Goal: Task Accomplishment & Management: Use online tool/utility

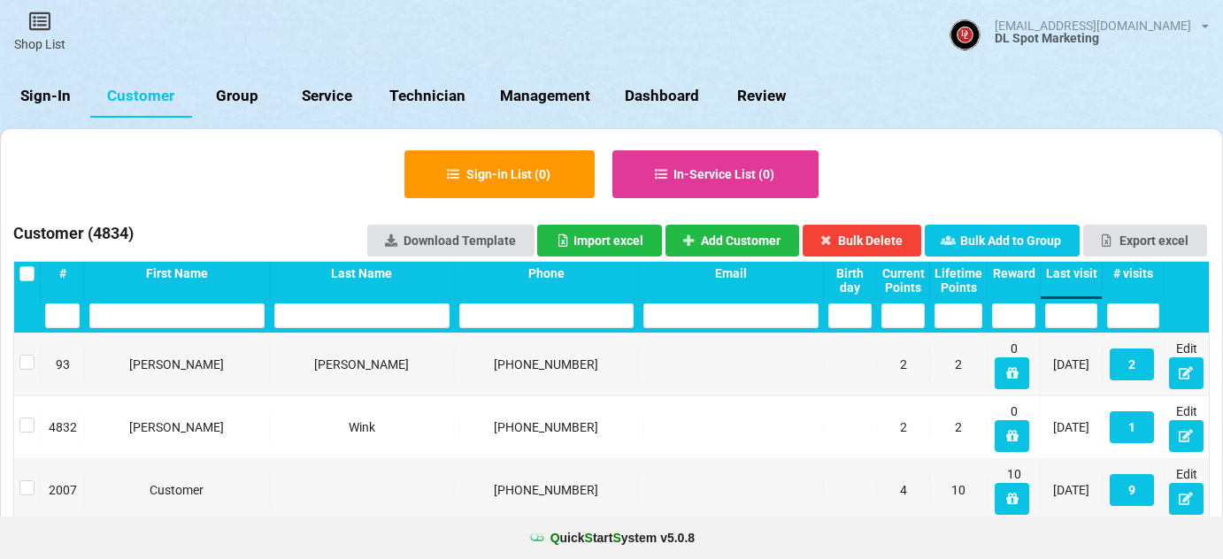
select select "25"
click at [152, 98] on link "Customer" at bounding box center [141, 96] width 102 height 42
click at [42, 97] on link "Sign-In" at bounding box center [45, 96] width 90 height 42
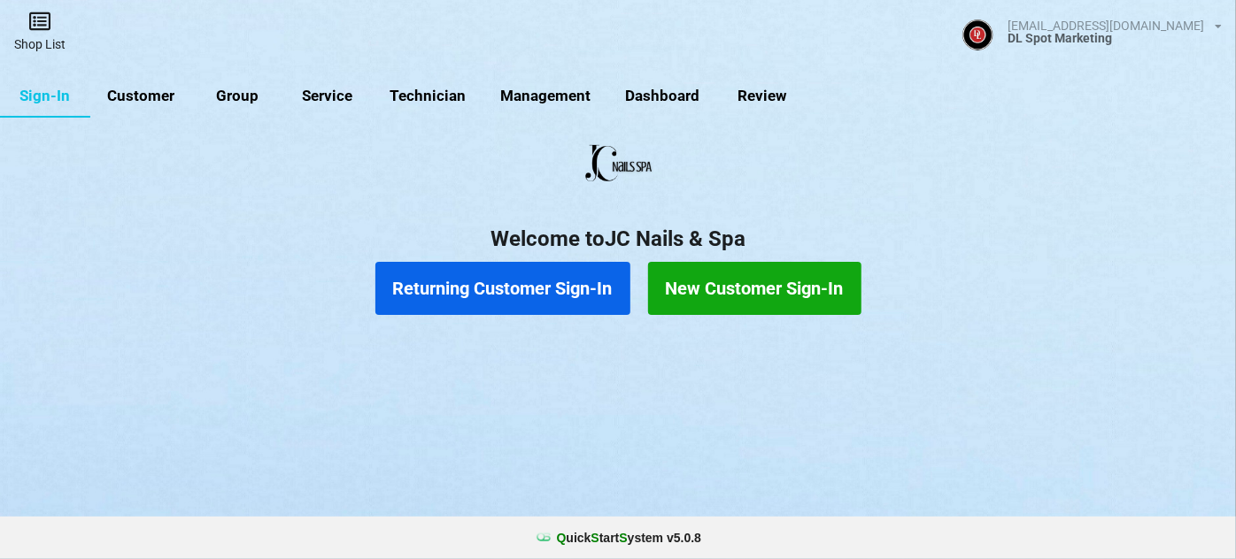
click at [41, 37] on link "Shop List" at bounding box center [40, 31] width 80 height 63
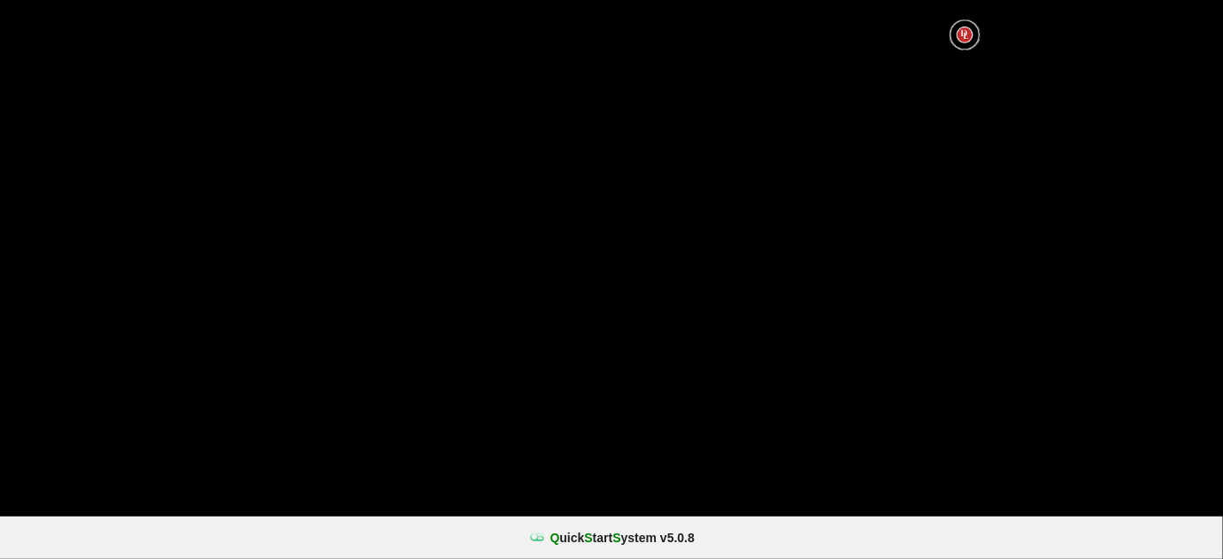
select select "25"
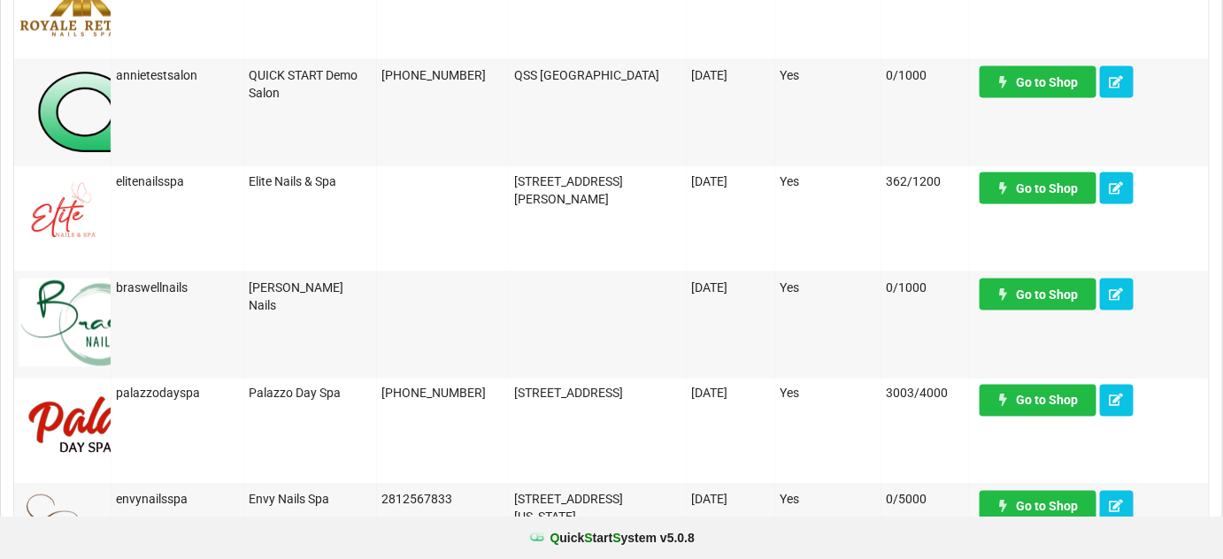
scroll to position [858, 0]
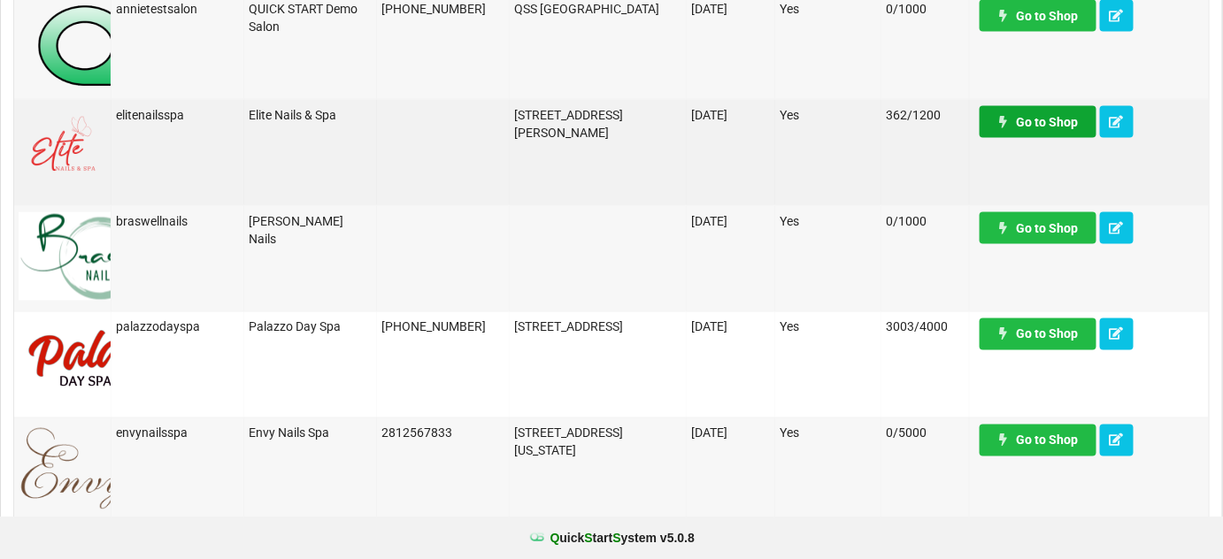
click at [1060, 120] on link "Go to Shop" at bounding box center [1038, 122] width 117 height 32
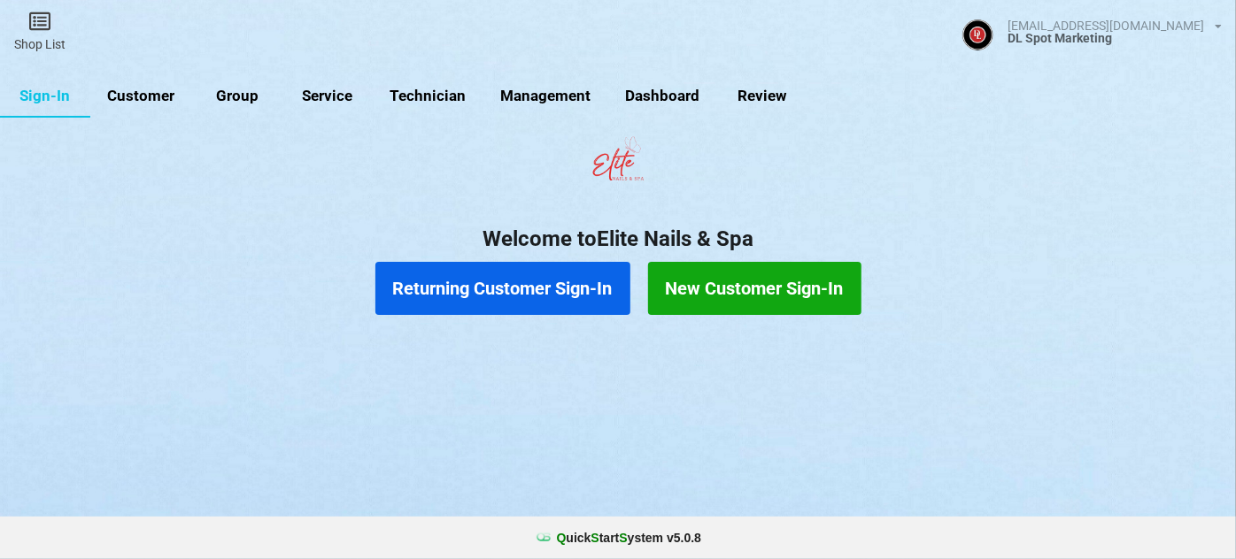
click at [366, 182] on link "Customer" at bounding box center [390, 192] width 49 height 20
select select "25"
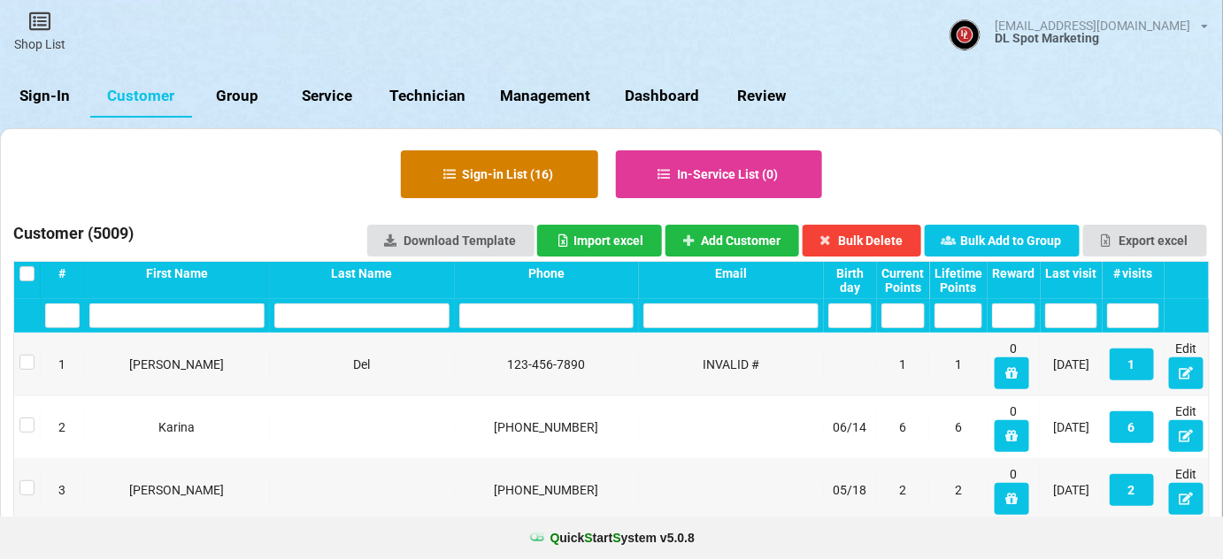
click at [609, 278] on button "Sign-in List ( 16 )" at bounding box center [610, 278] width 3 height 1
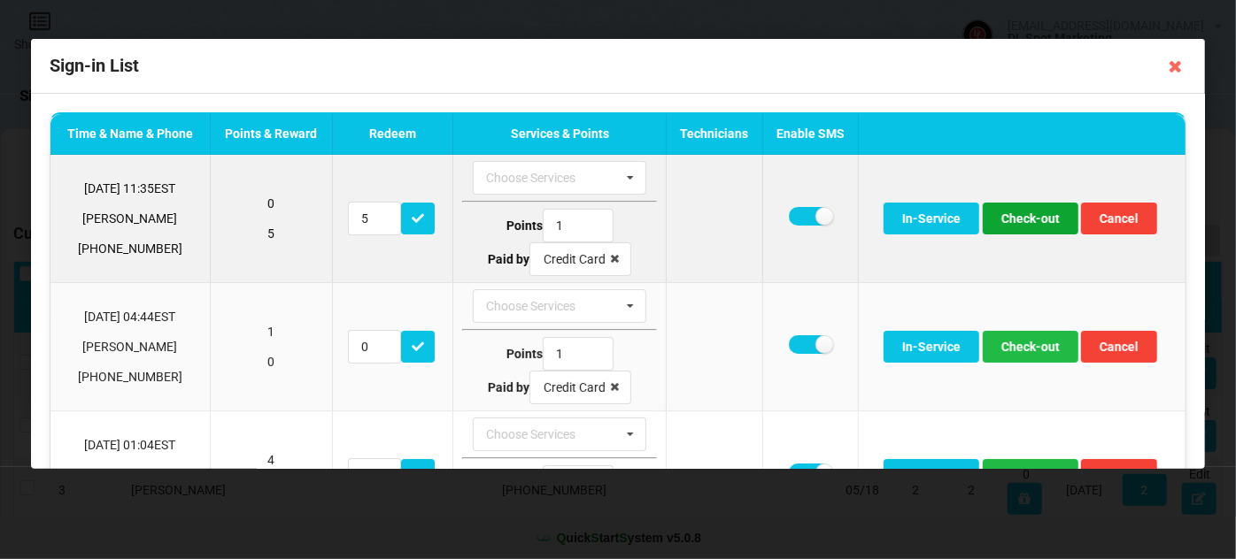
click at [1034, 219] on button "Check-out" at bounding box center [1031, 219] width 96 height 32
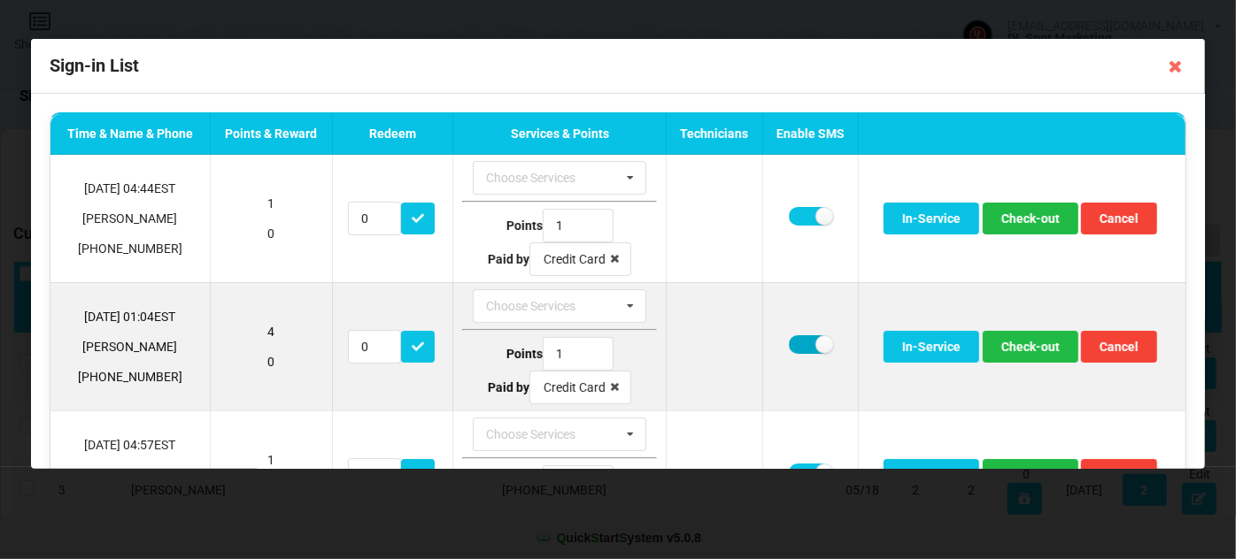
click at [802, 343] on label at bounding box center [810, 344] width 43 height 19
checkbox input "false"
click at [1020, 341] on button "Check-out" at bounding box center [1031, 347] width 96 height 32
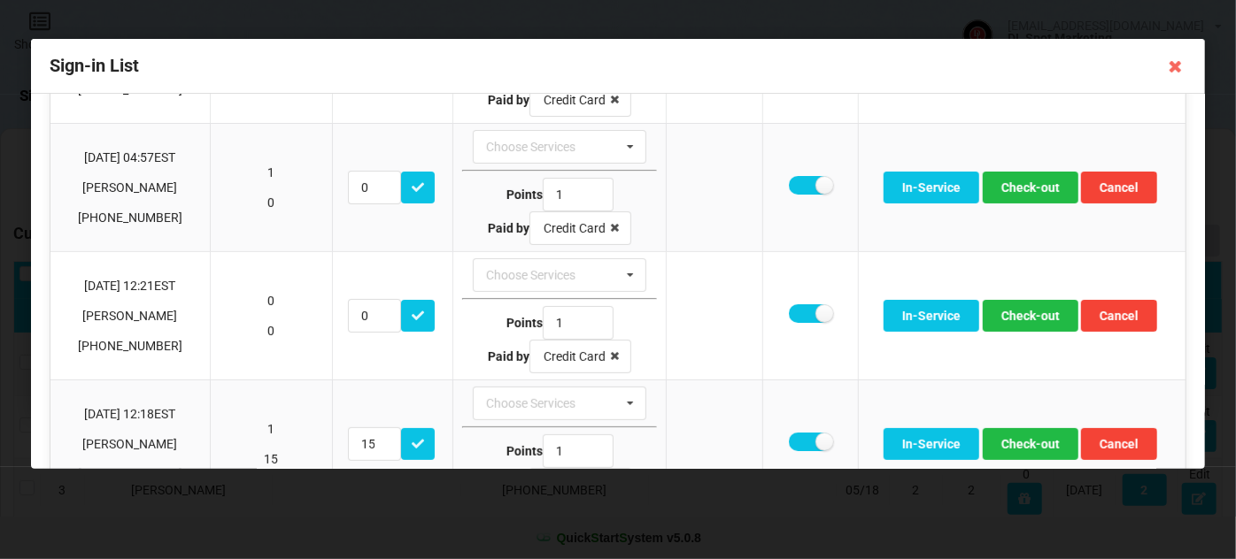
scroll to position [214, 0]
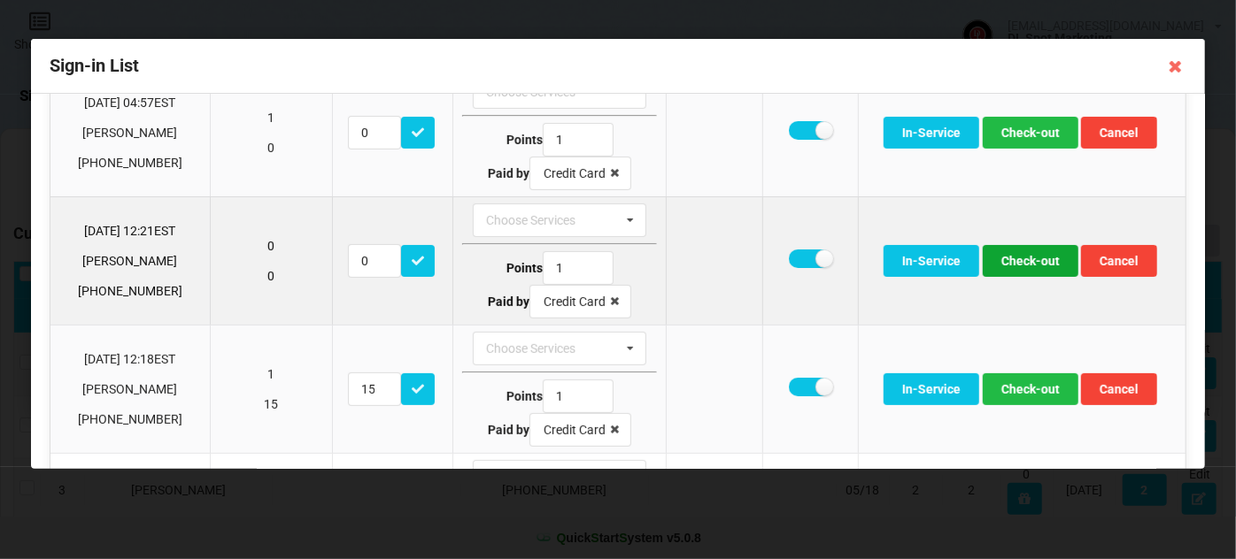
click at [1022, 260] on button "Check-out" at bounding box center [1031, 261] width 96 height 32
click at [1034, 257] on button "Check-out" at bounding box center [1031, 261] width 96 height 32
click at [796, 258] on label at bounding box center [810, 259] width 43 height 19
checkbox input "false"
click at [1036, 253] on button "Check-out" at bounding box center [1031, 261] width 96 height 32
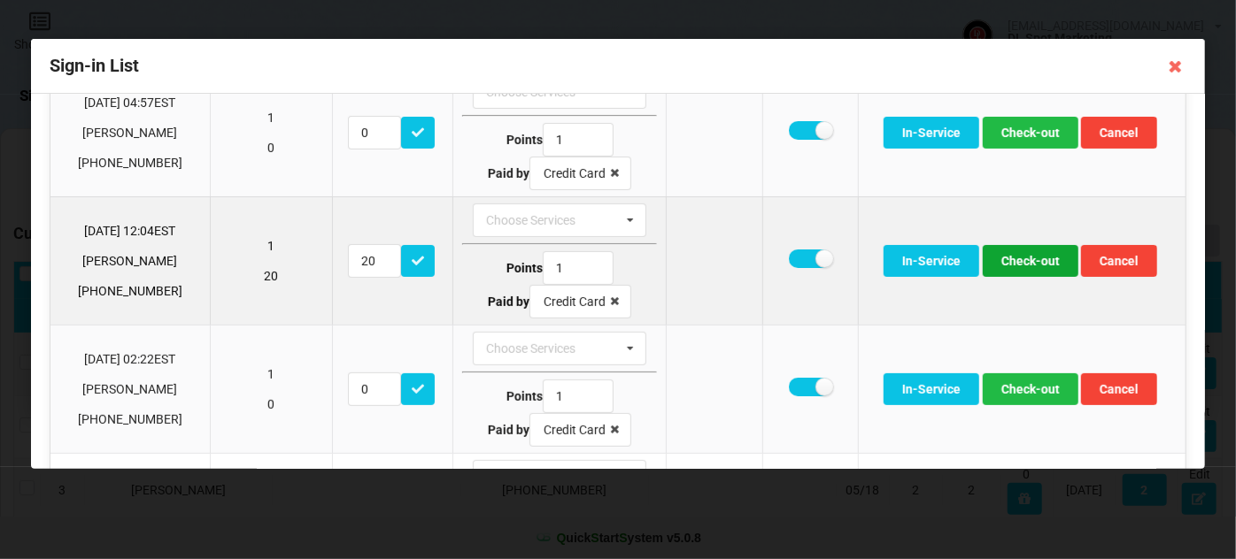
click at [1026, 248] on button "Check-out" at bounding box center [1031, 261] width 96 height 32
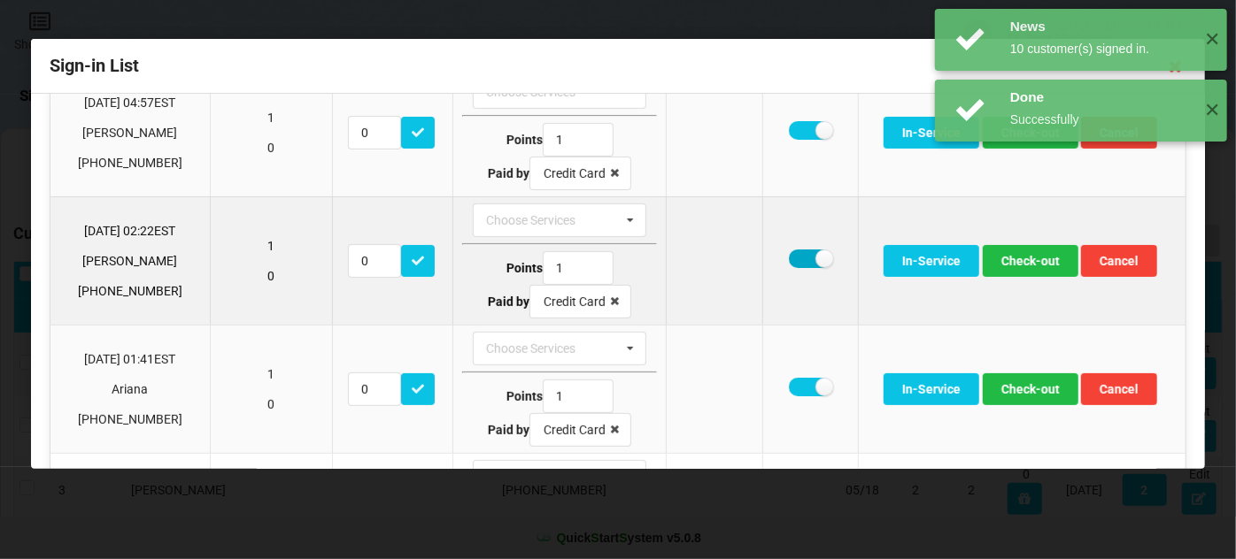
click at [795, 257] on label at bounding box center [810, 259] width 43 height 19
checkbox input "false"
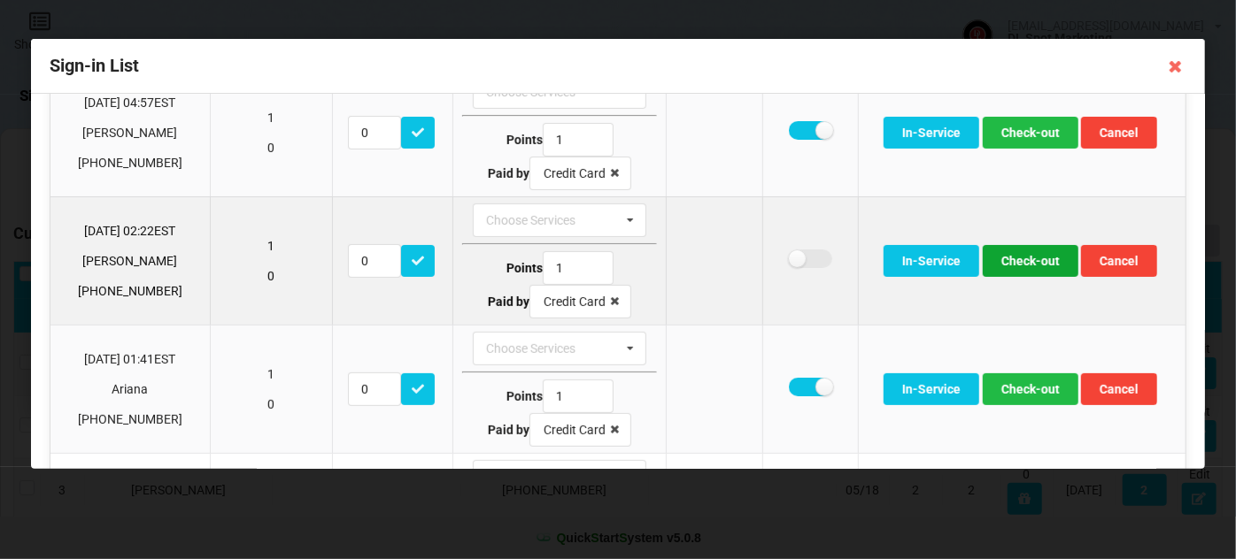
click at [1017, 261] on button "Check-out" at bounding box center [1031, 261] width 96 height 32
click at [790, 255] on label at bounding box center [810, 259] width 43 height 19
checkbox input "false"
click at [1036, 262] on button "Check-out" at bounding box center [1031, 261] width 96 height 32
click at [1029, 261] on button "Check-out" at bounding box center [1031, 261] width 96 height 32
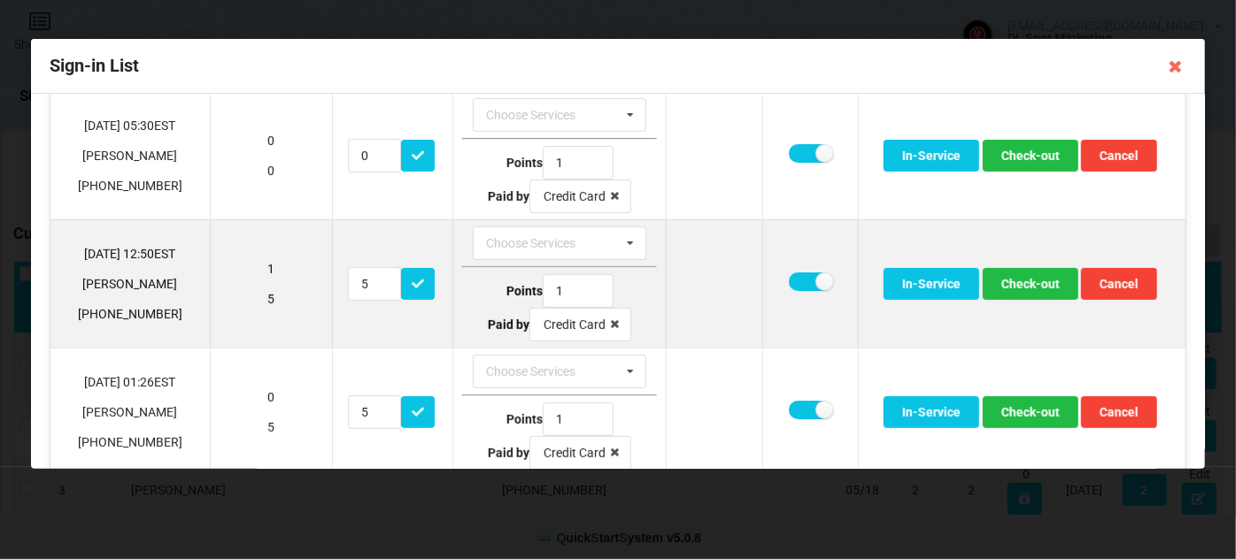
scroll to position [321, 0]
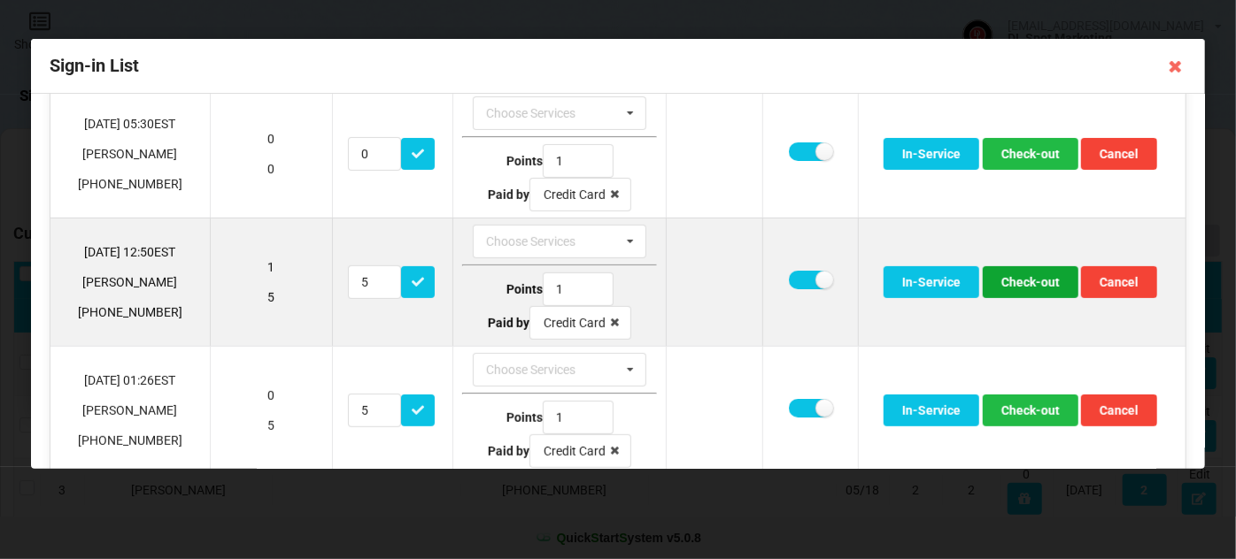
click at [1040, 279] on button "Check-out" at bounding box center [1031, 282] width 96 height 32
click at [1024, 281] on button "Check-out" at bounding box center [1031, 282] width 96 height 32
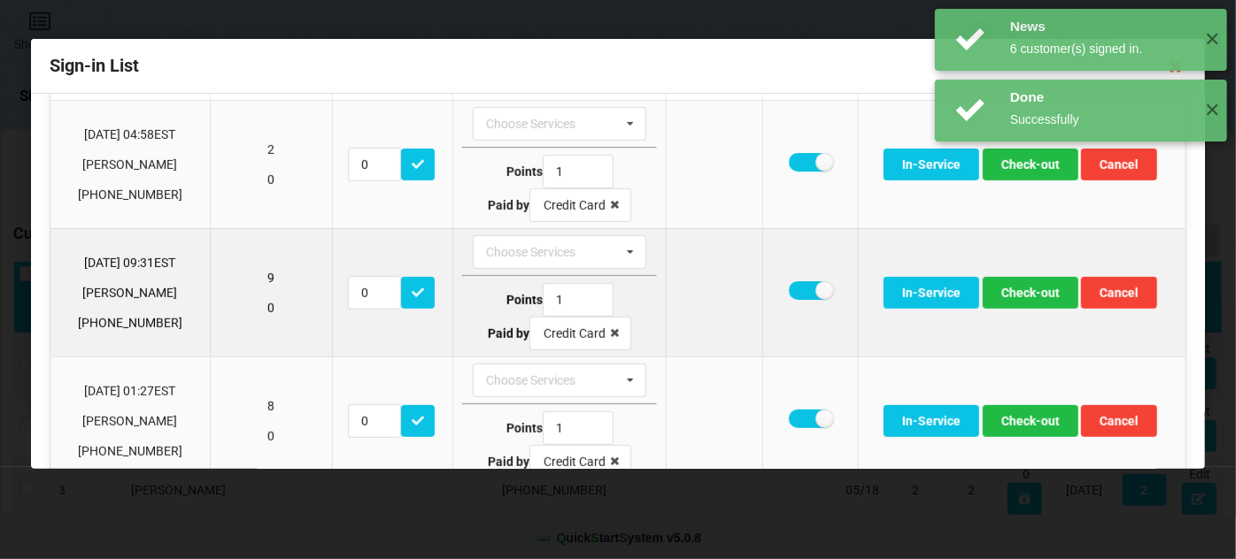
scroll to position [467, 0]
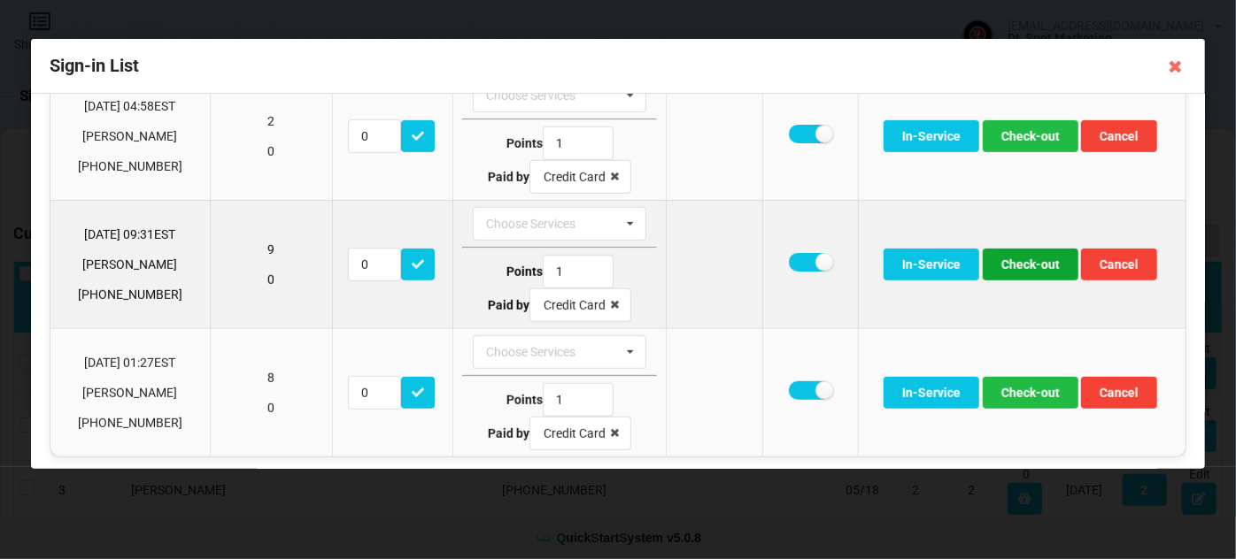
click at [1027, 262] on button "Check-out" at bounding box center [1031, 265] width 96 height 32
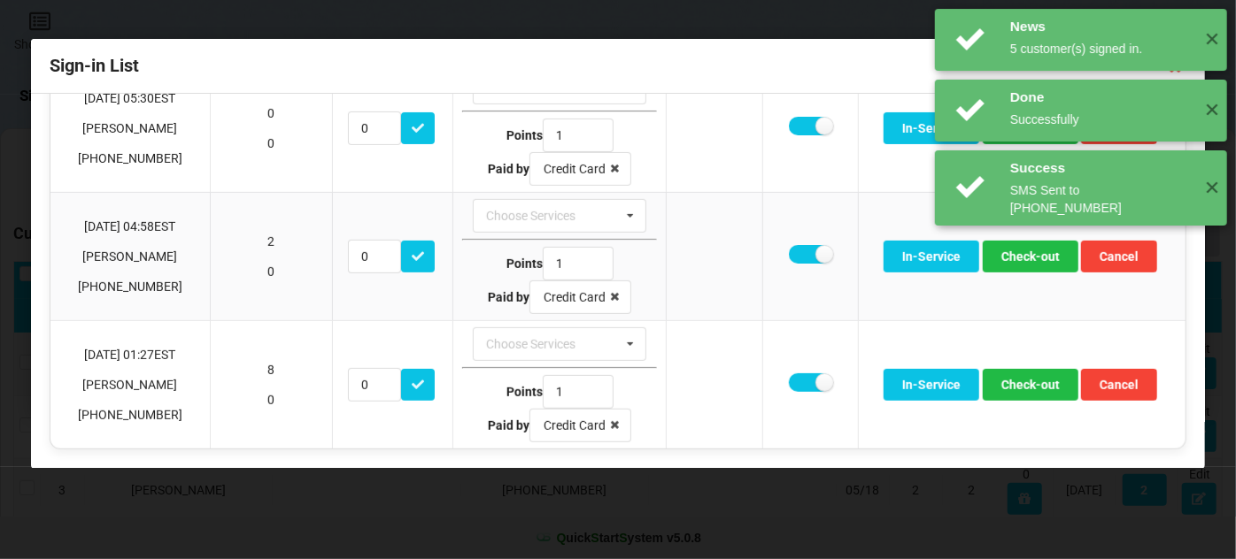
scroll to position [340, 0]
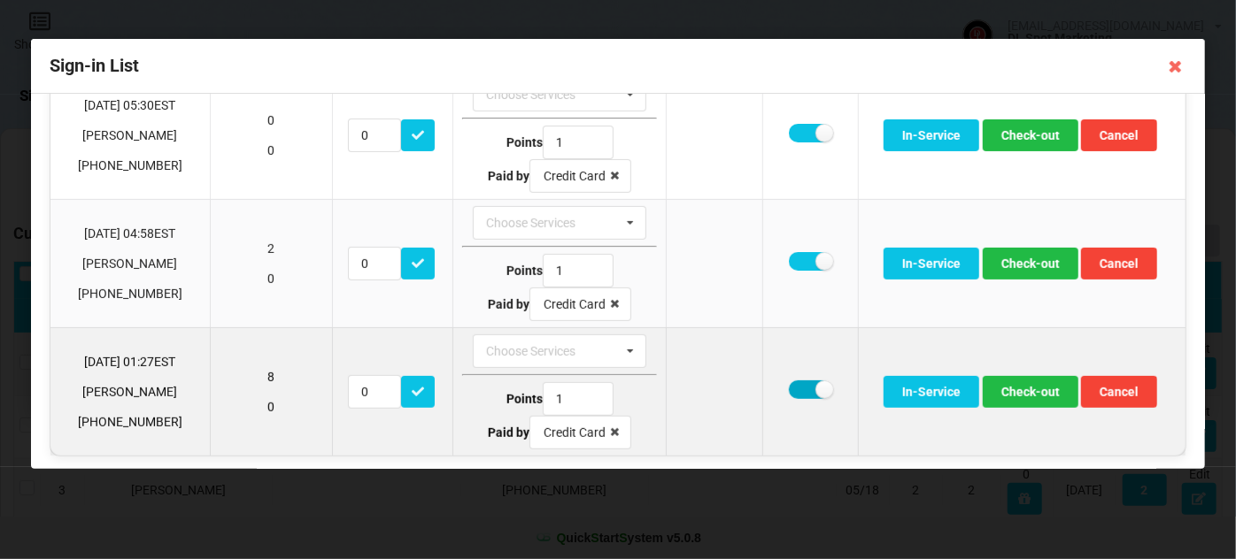
click at [798, 384] on label at bounding box center [810, 390] width 43 height 19
checkbox input "false"
click at [1027, 382] on button "Check-out" at bounding box center [1031, 392] width 96 height 32
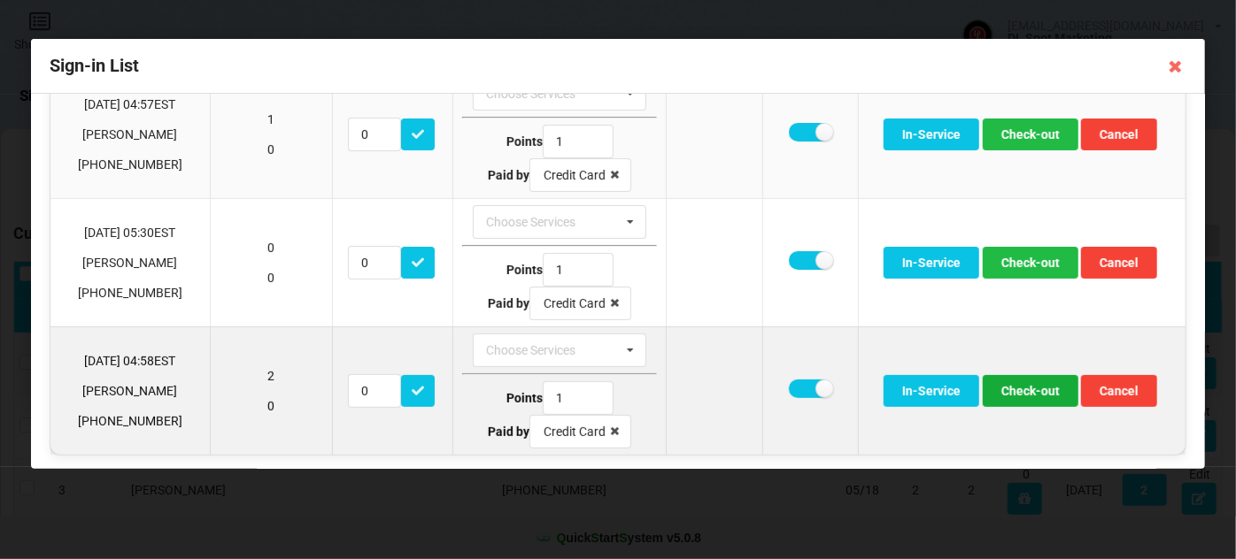
scroll to position [0, 0]
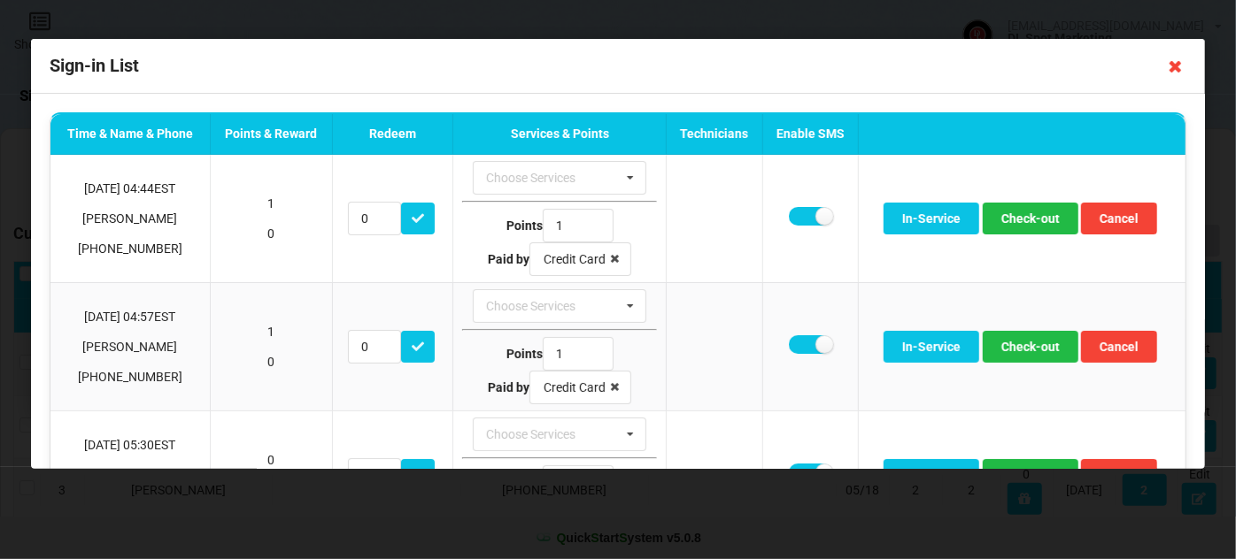
click at [1171, 67] on icon at bounding box center [1175, 66] width 28 height 28
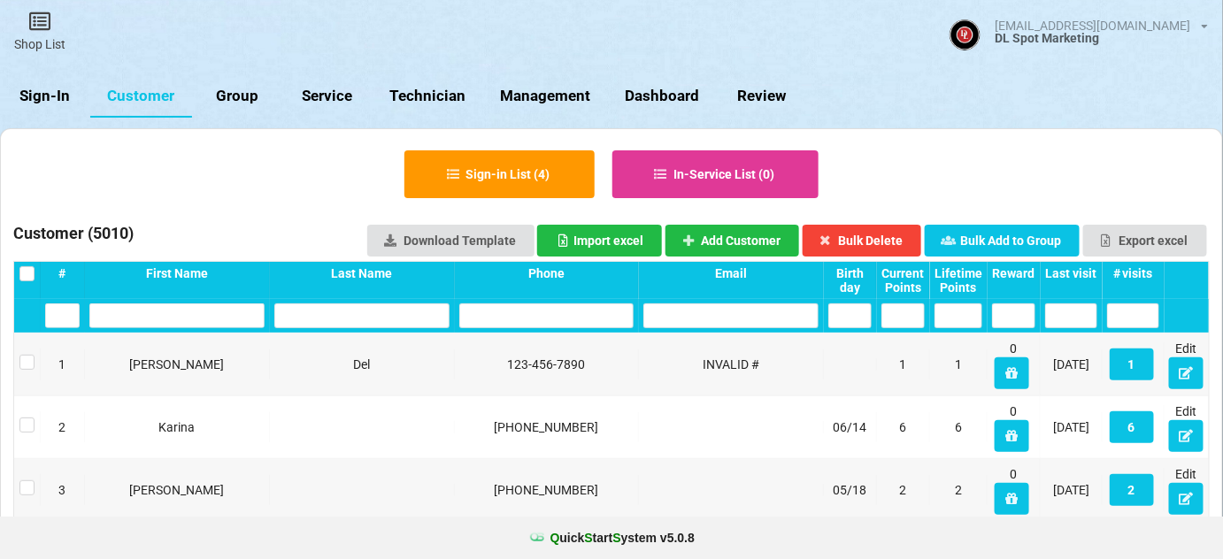
click at [1020, 276] on div "Last visit" at bounding box center [997, 275] width 44 height 12
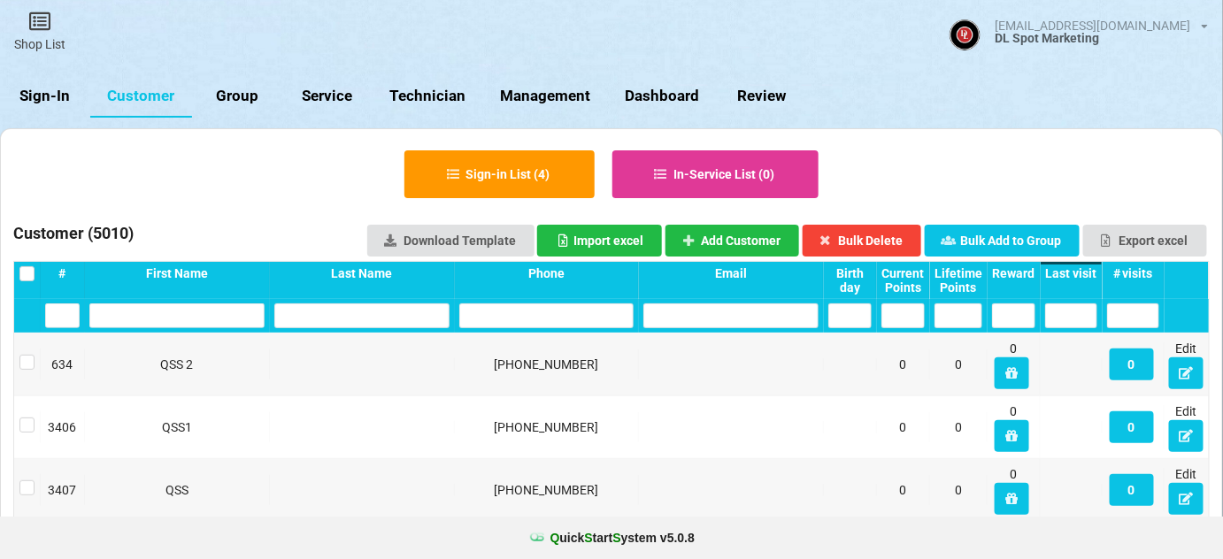
click at [1081, 276] on div "Last visit" at bounding box center [1071, 273] width 52 height 14
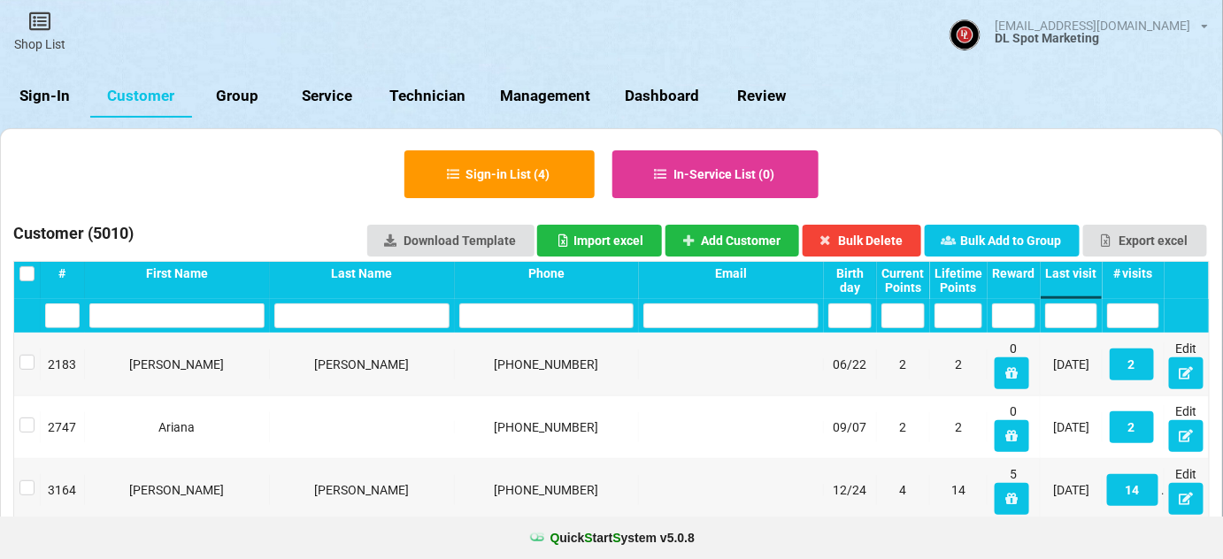
click at [51, 98] on link "Sign-In" at bounding box center [45, 96] width 90 height 42
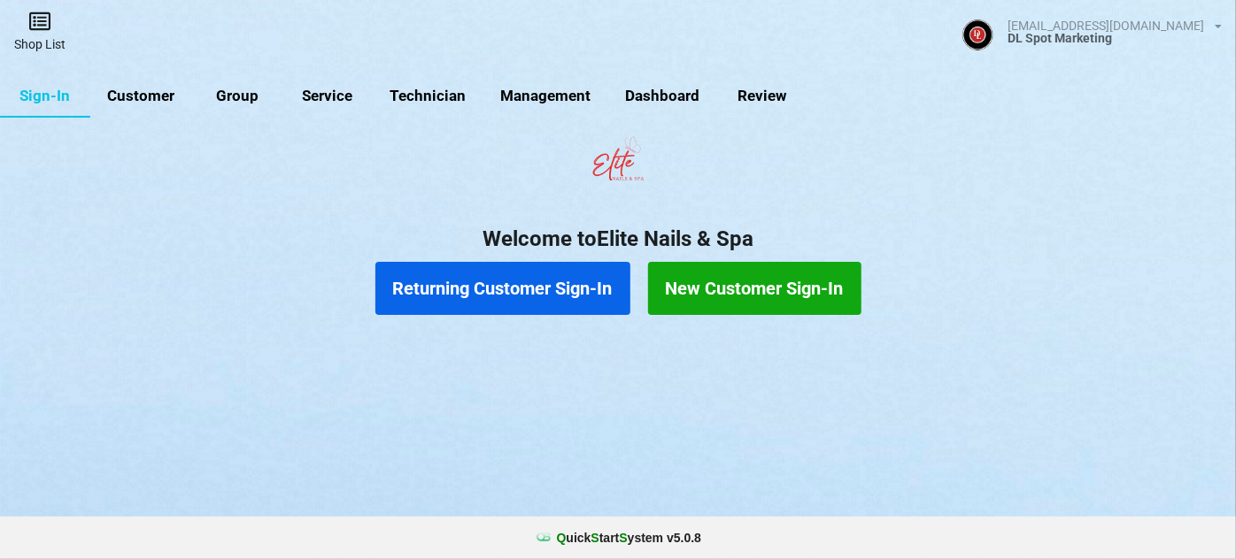
click at [38, 32] on link "Shop List" at bounding box center [40, 31] width 80 height 63
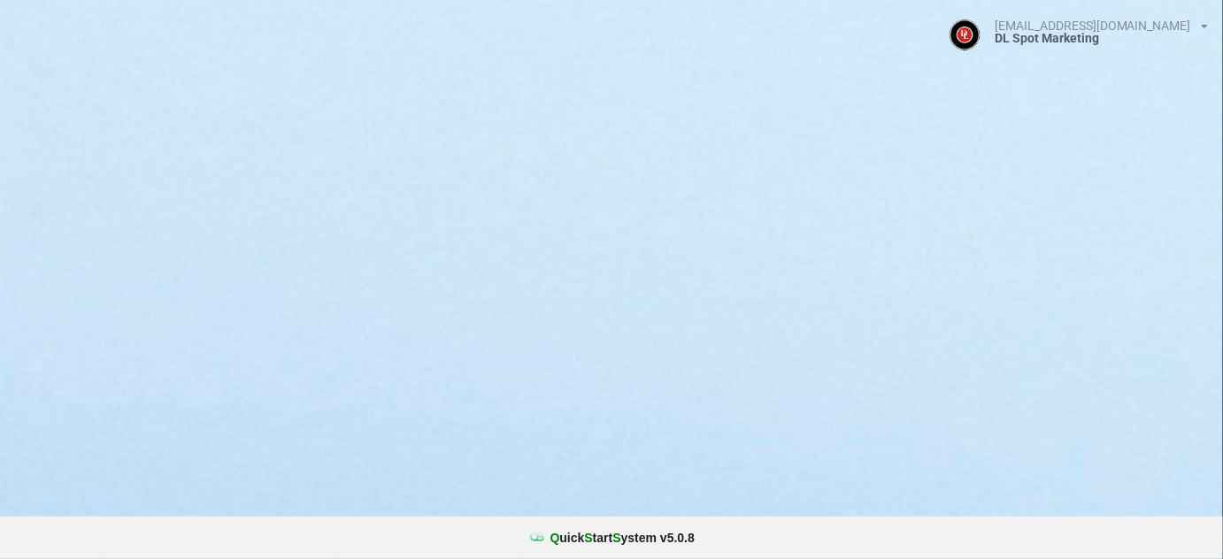
select select "25"
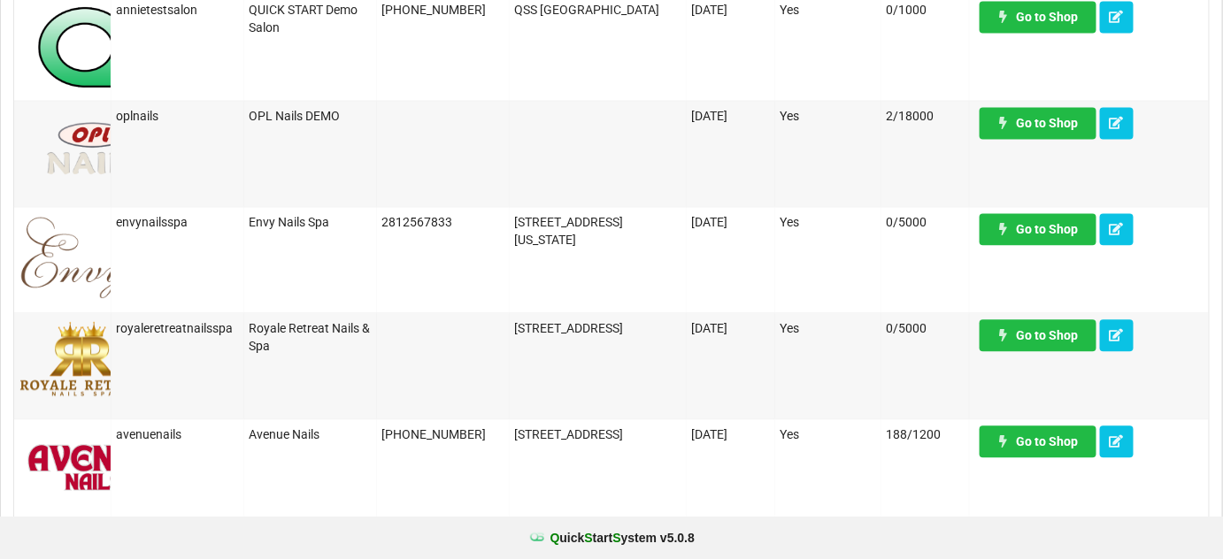
scroll to position [1180, 0]
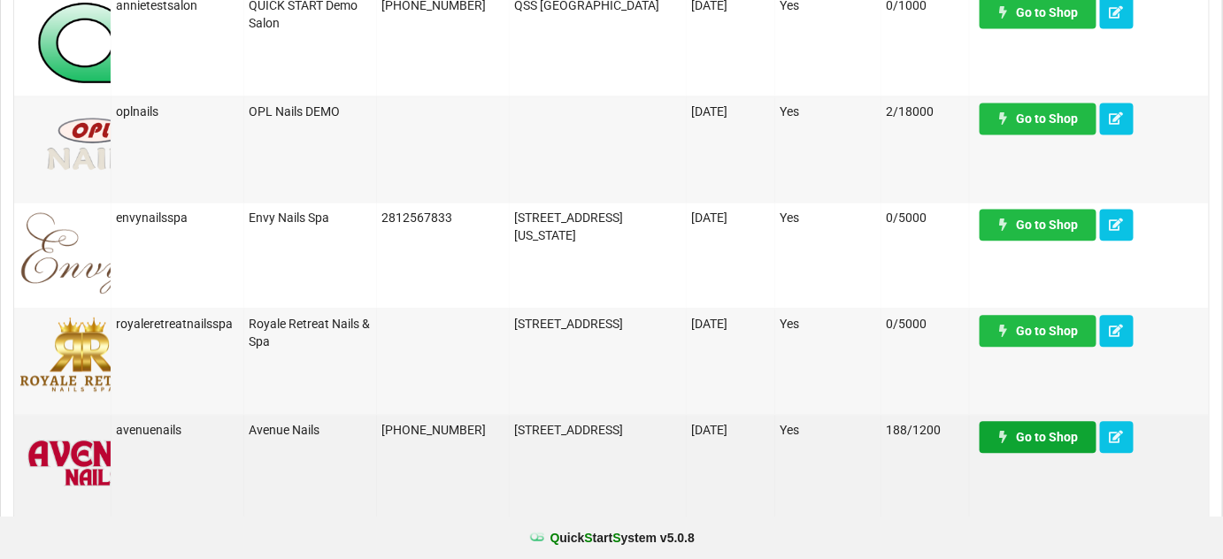
click at [1042, 431] on link "Go to Shop" at bounding box center [1038, 437] width 117 height 32
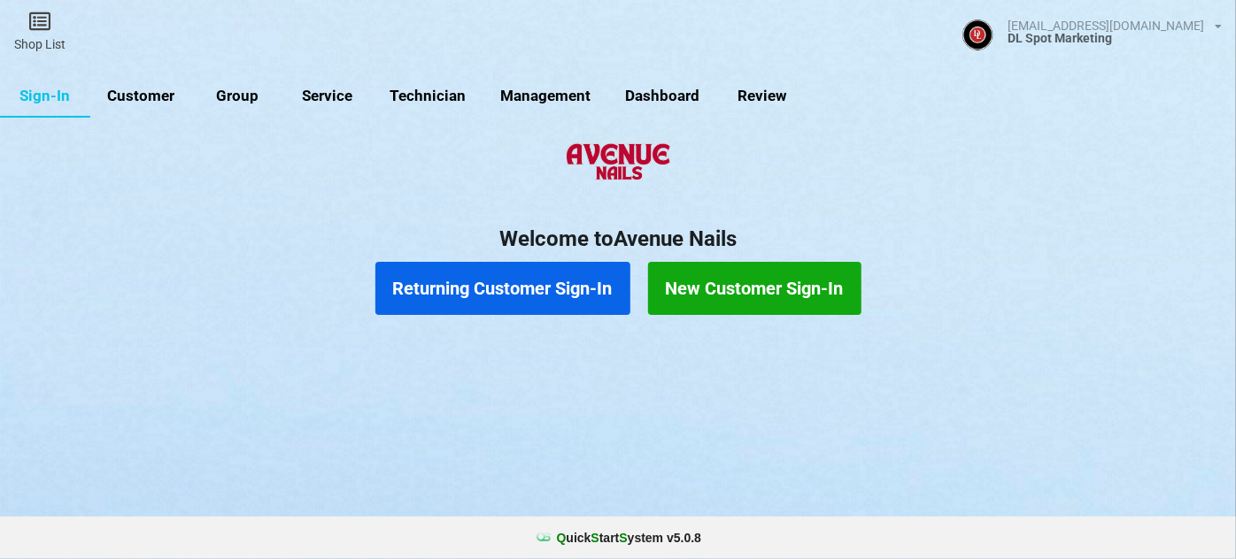
click at [137, 98] on link "Customer" at bounding box center [141, 96] width 102 height 42
select select "25"
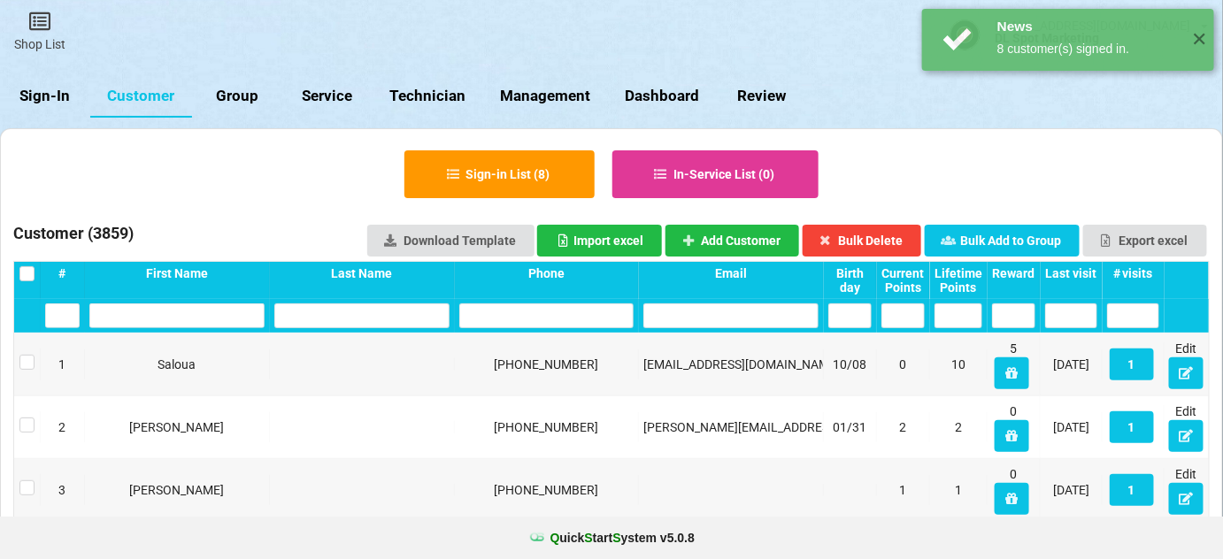
click at [1076, 271] on div "Last visit" at bounding box center [1071, 273] width 52 height 14
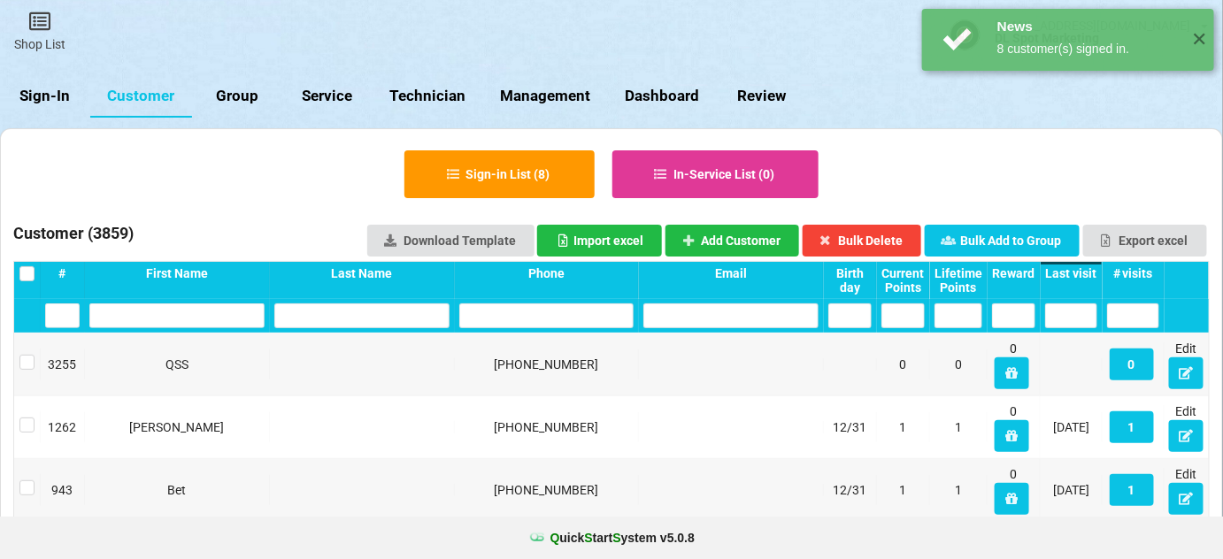
click at [1076, 271] on div "Last visit" at bounding box center [1071, 273] width 52 height 14
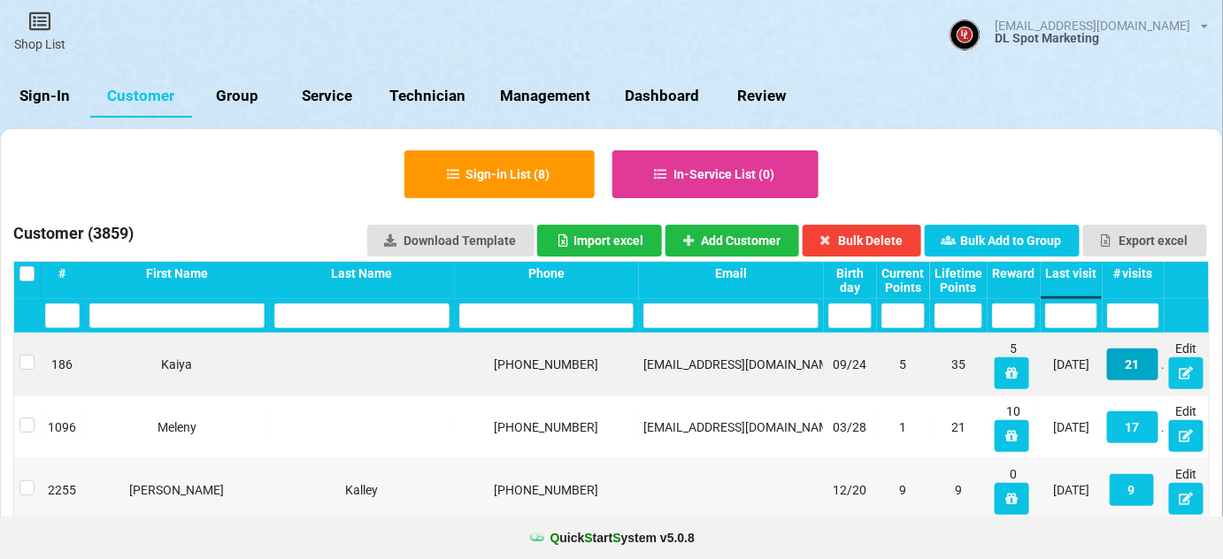
click at [1135, 367] on button "21" at bounding box center [1132, 365] width 51 height 32
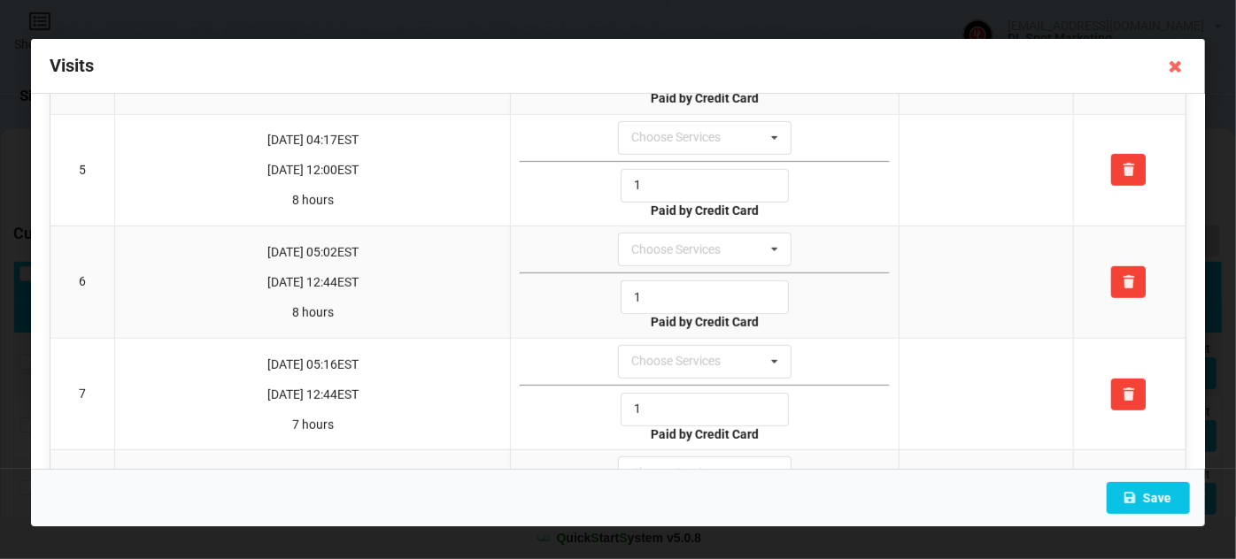
scroll to position [429, 0]
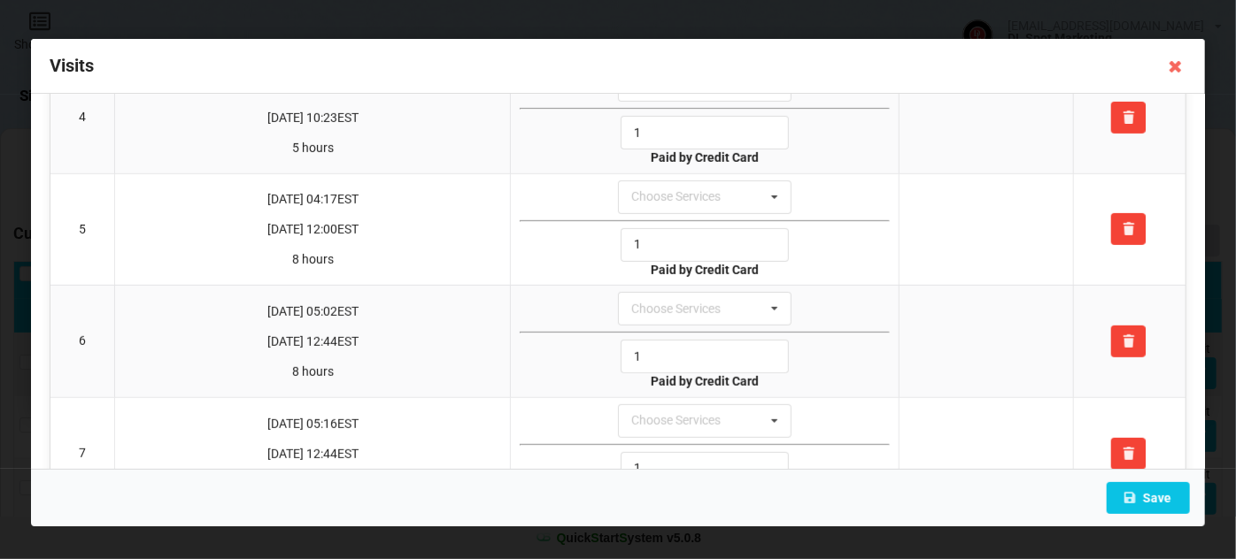
click at [1176, 64] on icon at bounding box center [1175, 66] width 28 height 28
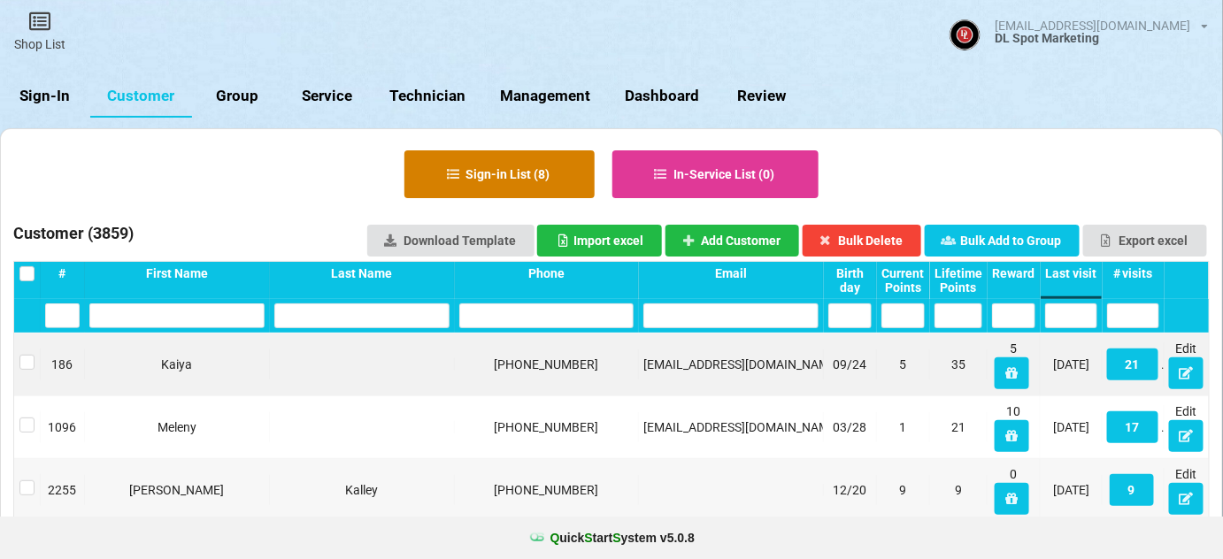
click at [505, 176] on button "Sign-in List ( 8 )" at bounding box center [500, 174] width 190 height 48
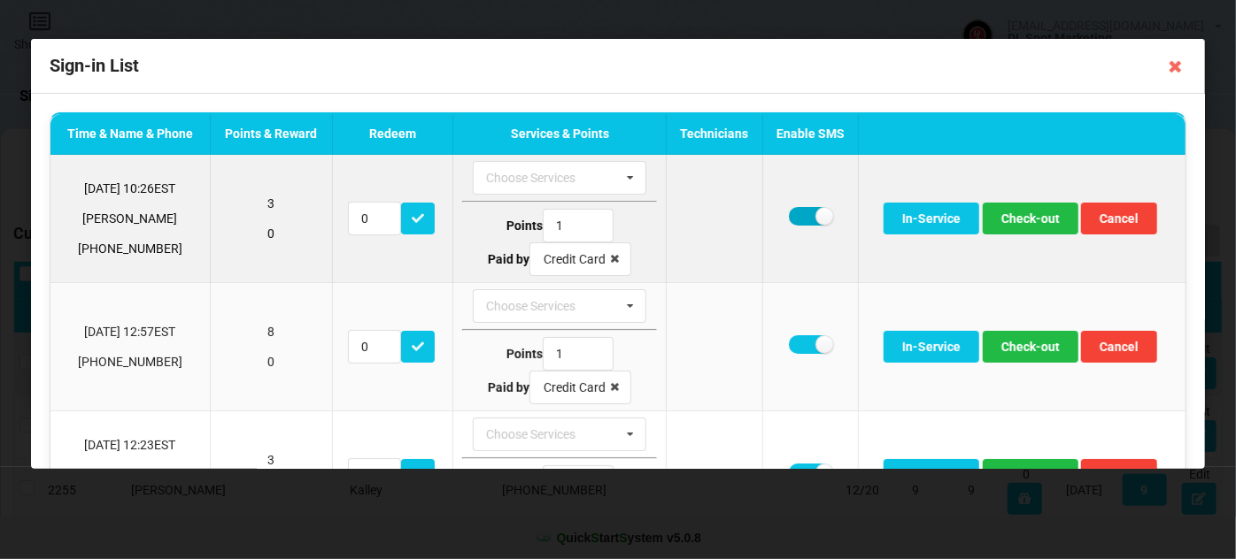
drag, startPoint x: 798, startPoint y: 216, endPoint x: 875, endPoint y: 227, distance: 78.7
click at [799, 217] on label at bounding box center [810, 216] width 43 height 19
checkbox input "false"
click at [1025, 220] on button "Check-out" at bounding box center [1031, 219] width 96 height 32
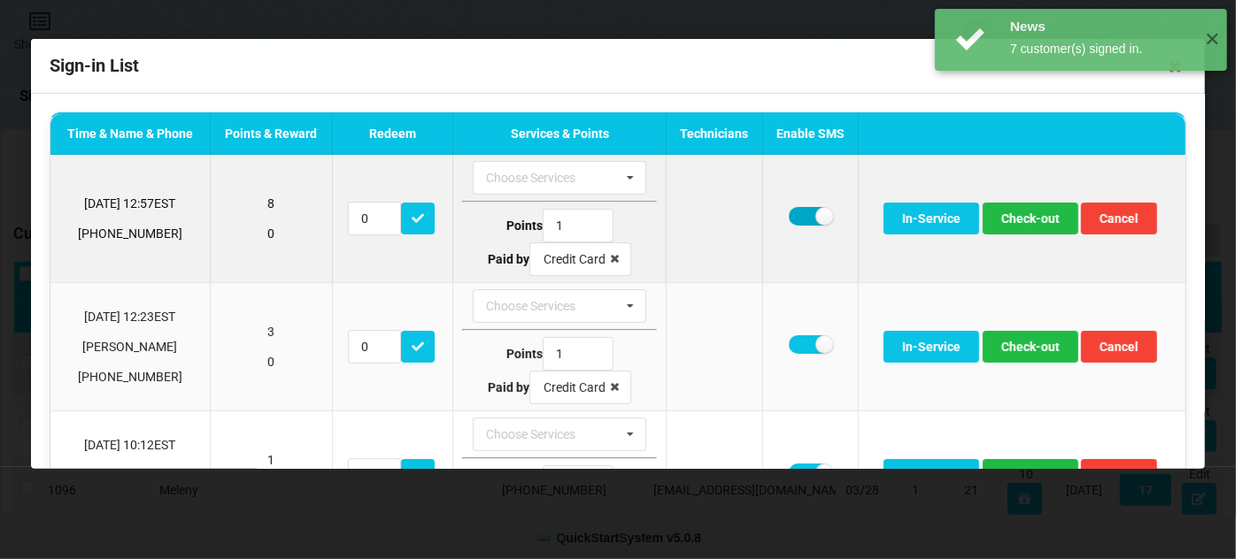
click at [792, 219] on label at bounding box center [810, 216] width 43 height 19
checkbox input "false"
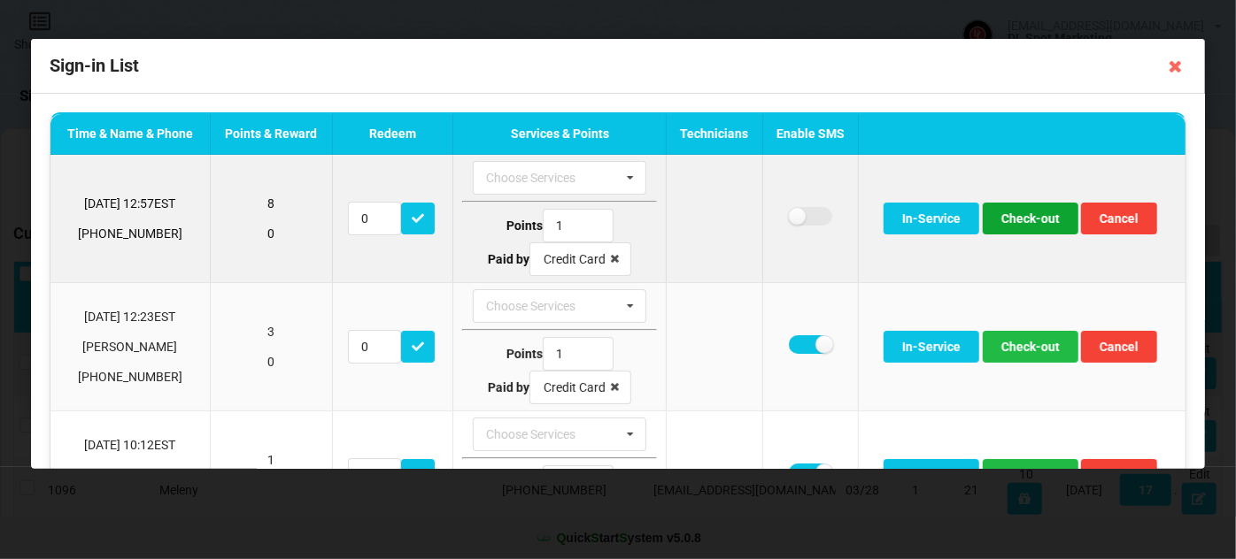
click at [1010, 216] on button "Check-out" at bounding box center [1031, 219] width 96 height 32
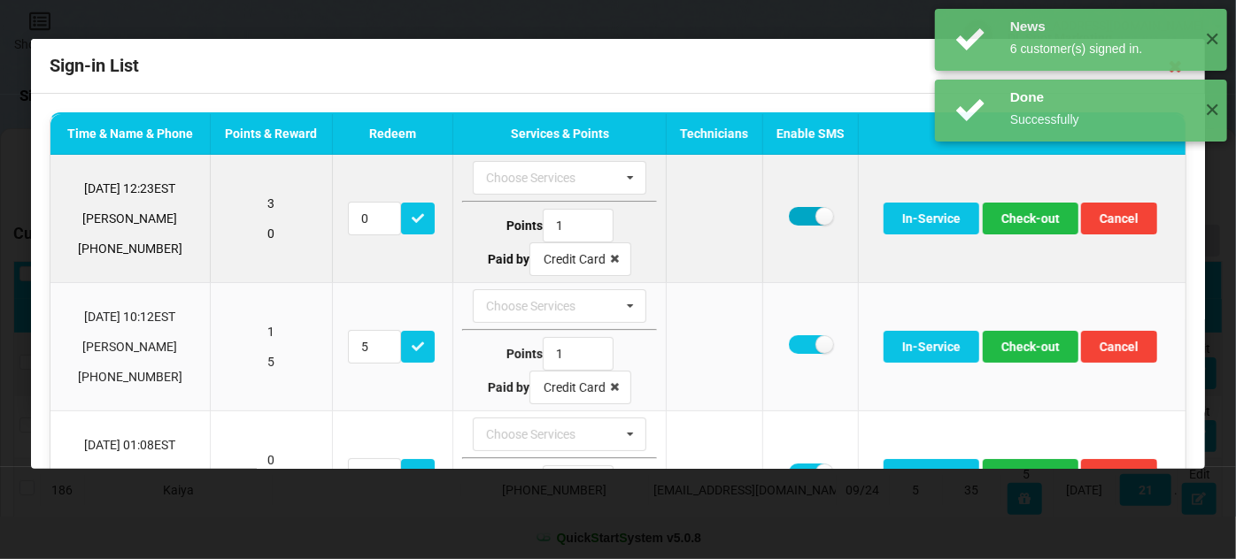
click at [794, 211] on label at bounding box center [810, 216] width 43 height 19
checkbox input "false"
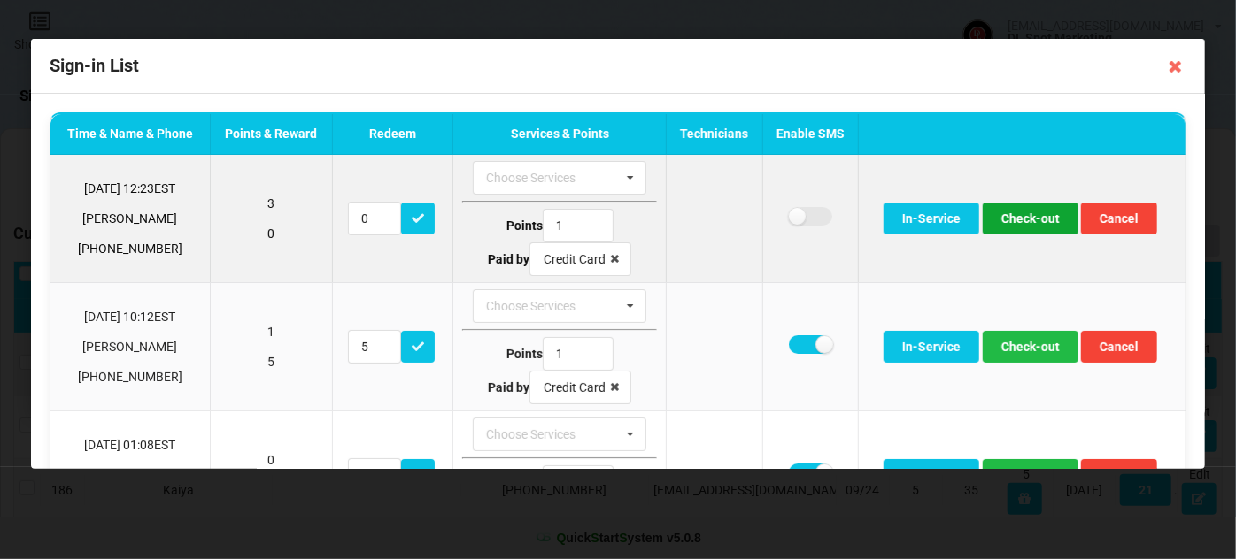
click at [1027, 219] on button "Check-out" at bounding box center [1031, 219] width 96 height 32
click at [1026, 219] on button "Check-out" at bounding box center [1031, 219] width 96 height 32
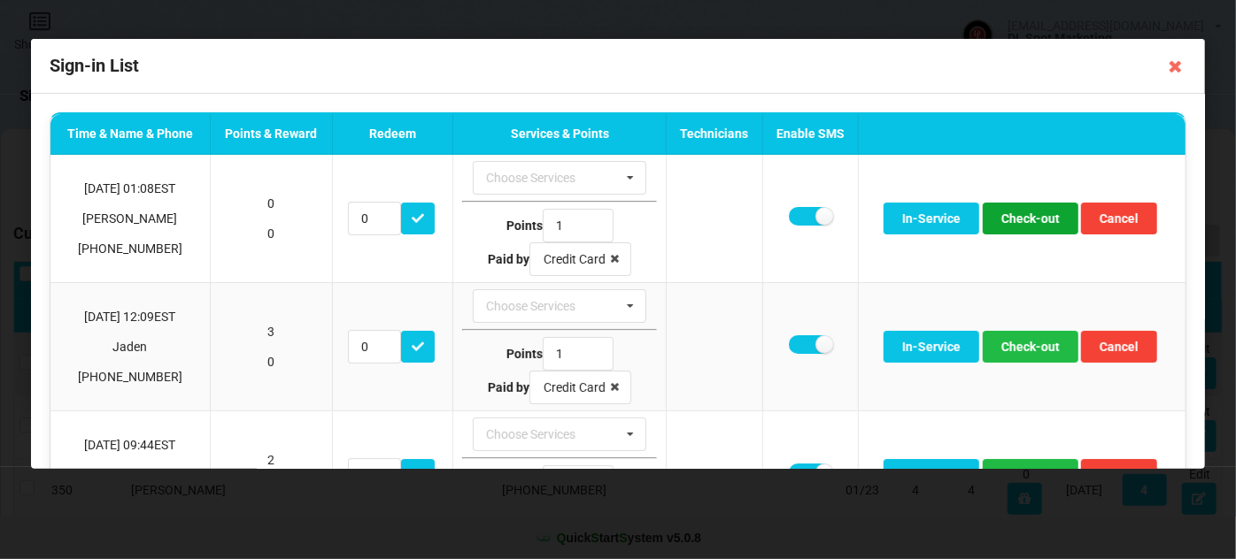
click at [1026, 219] on button "Check-out" at bounding box center [1031, 219] width 96 height 32
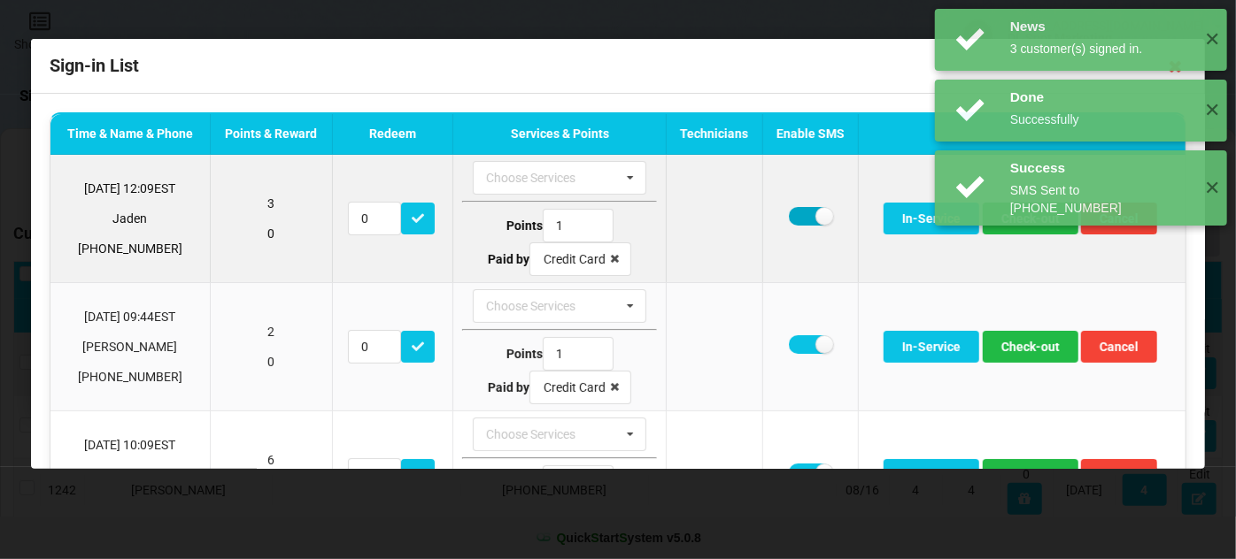
click at [801, 220] on label at bounding box center [810, 216] width 43 height 19
checkbox input "false"
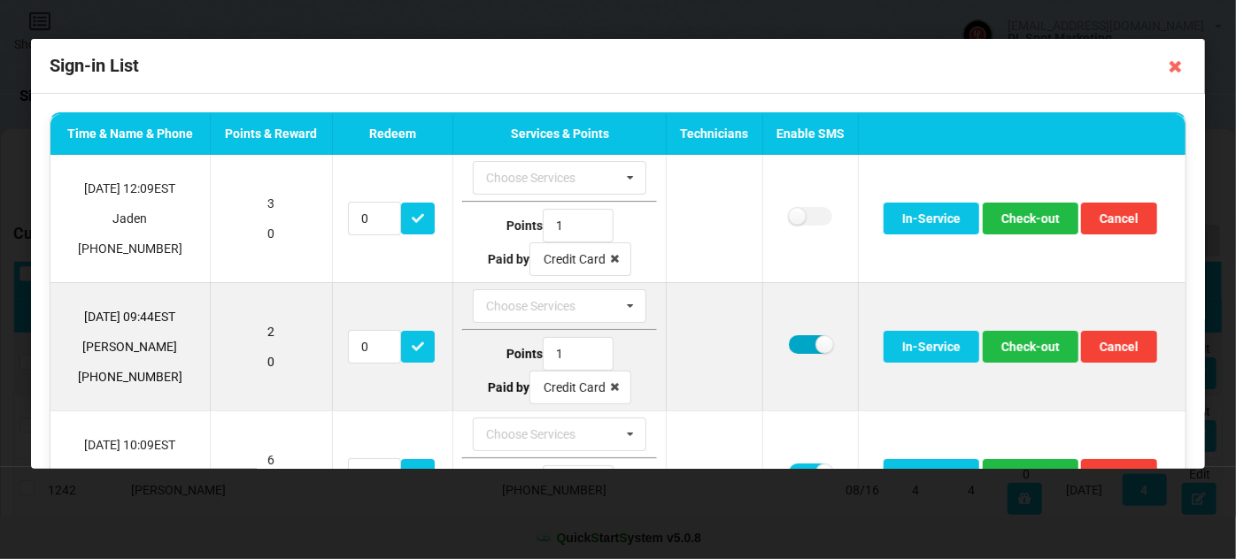
click at [793, 344] on label at bounding box center [810, 344] width 43 height 19
checkbox input "false"
click at [1037, 343] on button "Check-out" at bounding box center [1031, 347] width 96 height 32
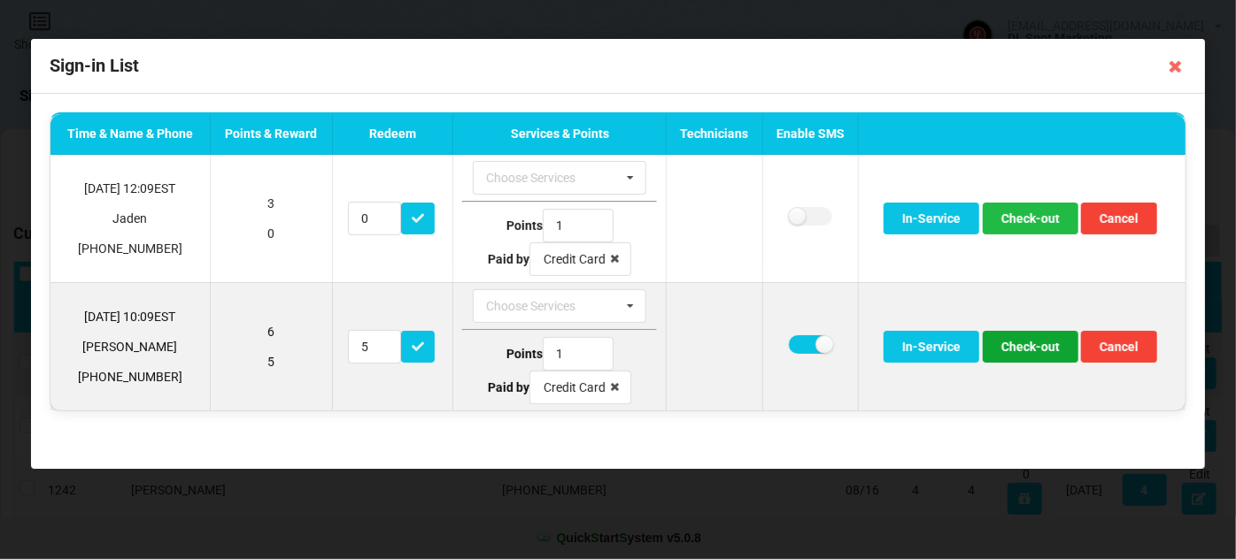
click at [1022, 346] on button "Check-out" at bounding box center [1031, 347] width 96 height 32
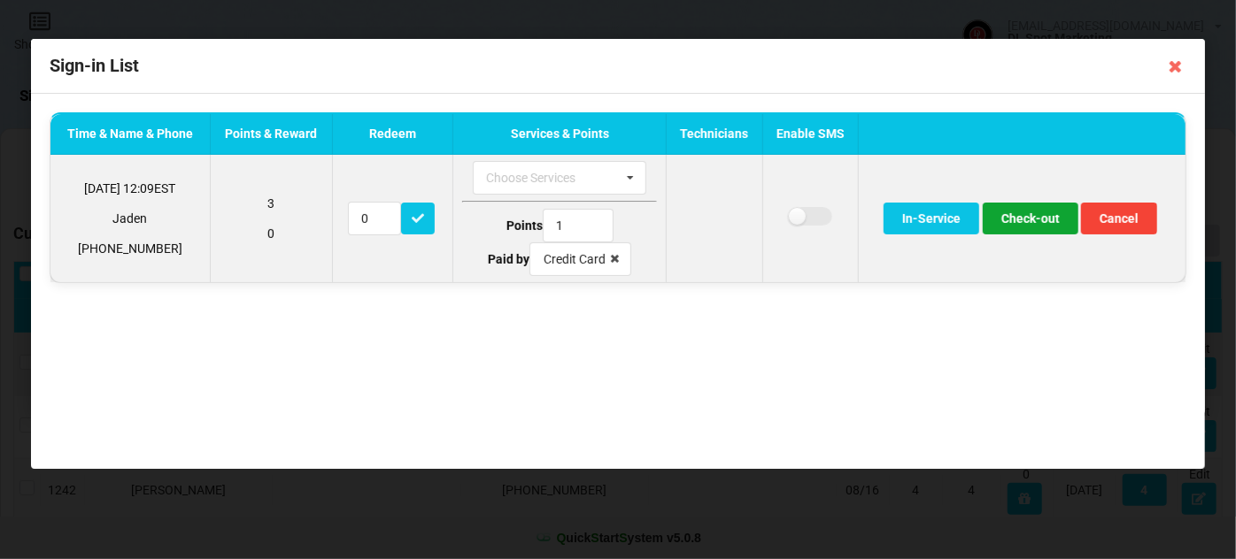
click at [1029, 222] on button "Check-out" at bounding box center [1031, 219] width 96 height 32
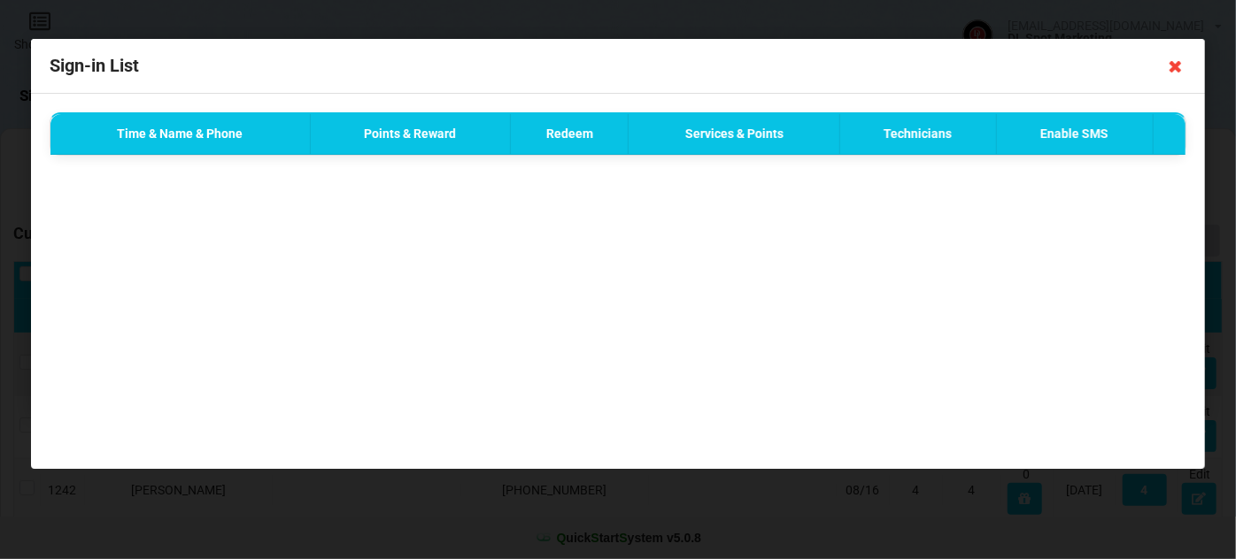
click at [1177, 67] on icon at bounding box center [1175, 66] width 28 height 28
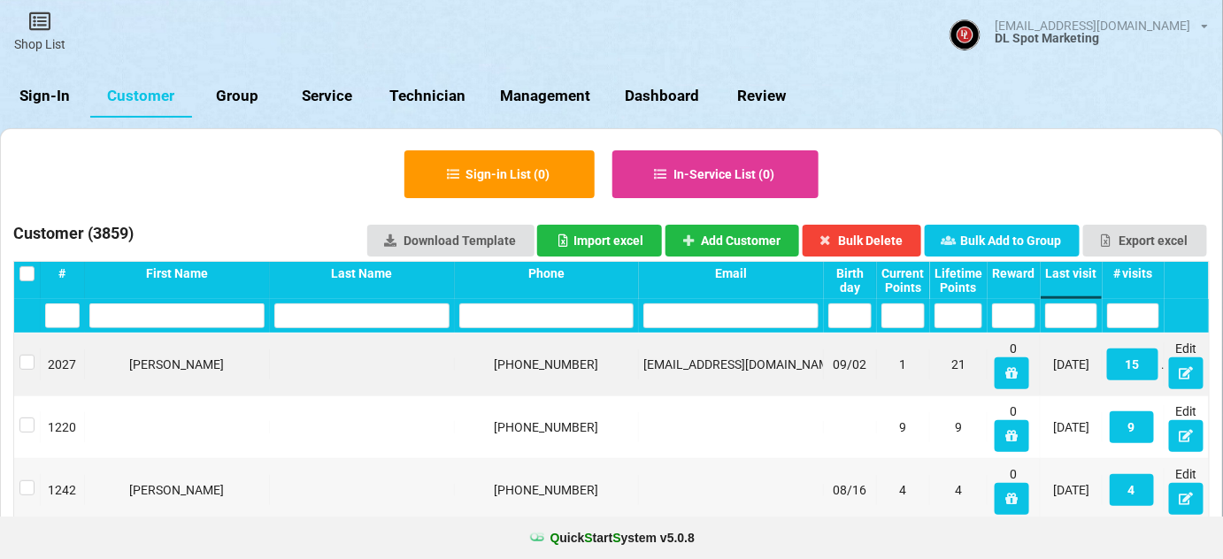
click at [55, 101] on link "Sign-In" at bounding box center [45, 96] width 90 height 42
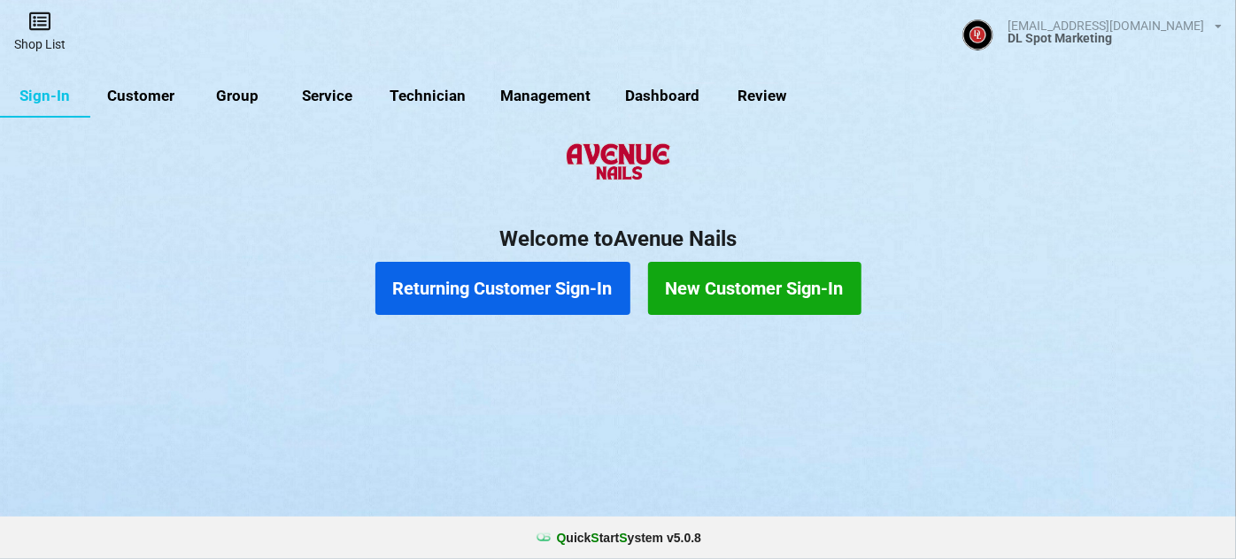
click at [38, 42] on link "Shop List" at bounding box center [40, 31] width 80 height 63
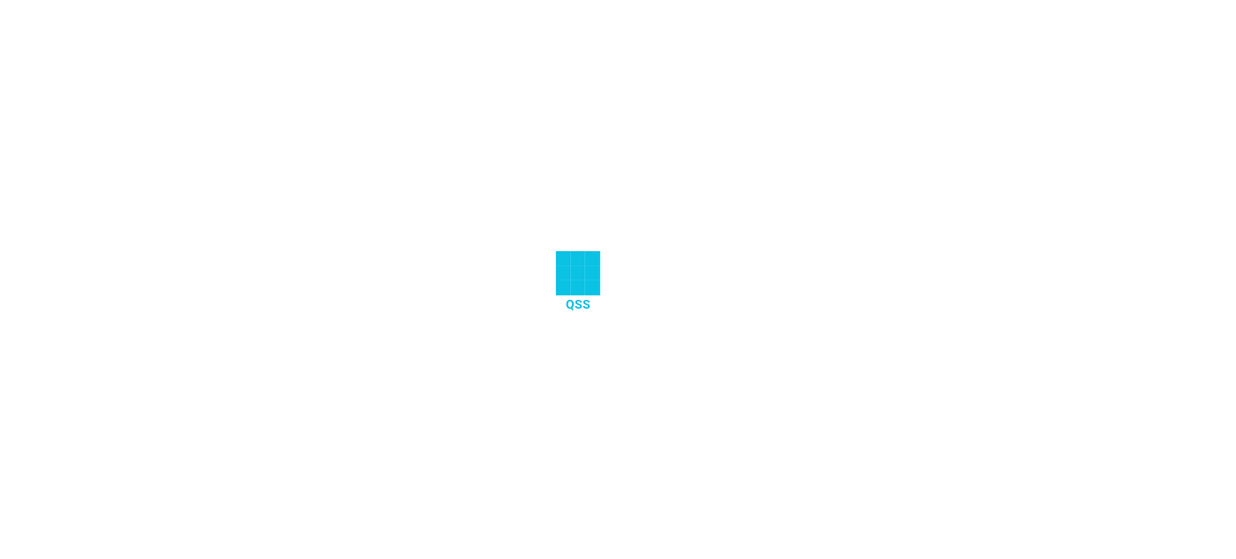
select select "25"
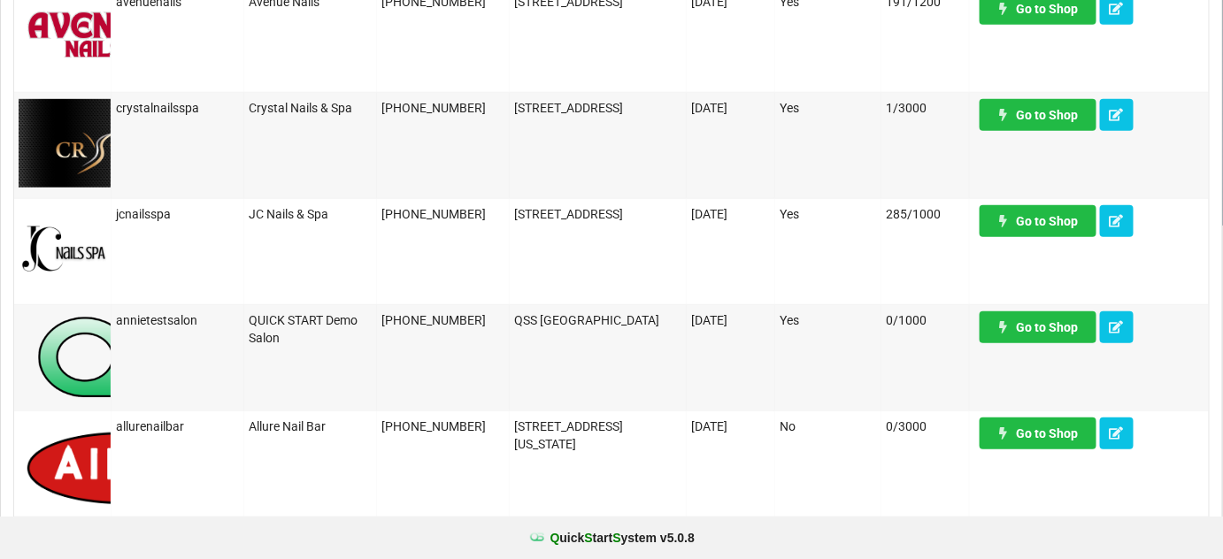
scroll to position [1287, 0]
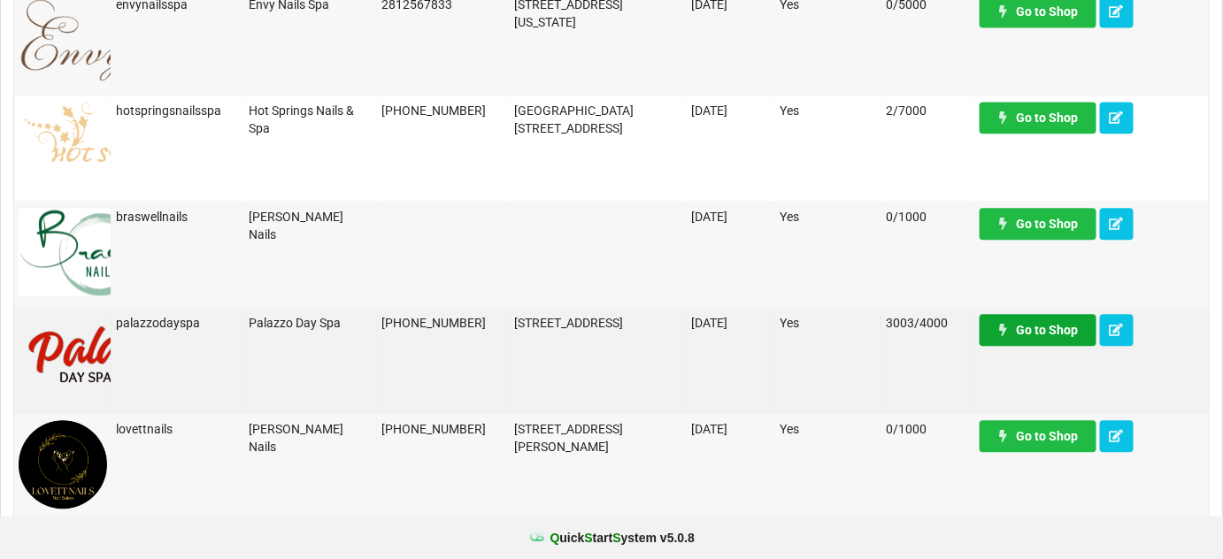
click at [641, 358] on link "Go to Shop" at bounding box center [637, 359] width 7 height 2
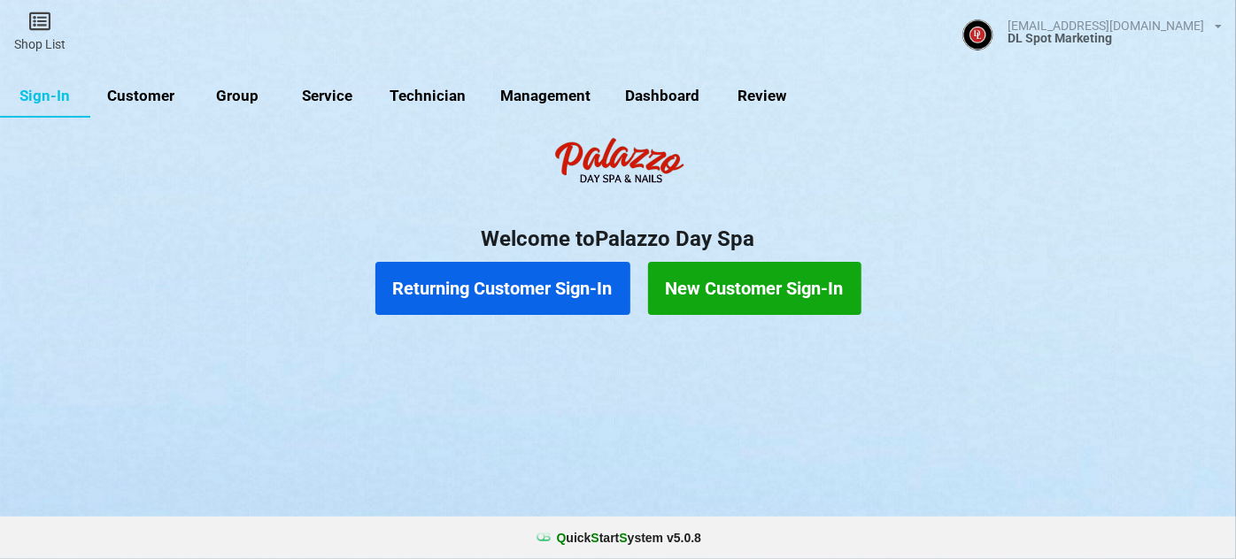
click at [145, 96] on link "Customer" at bounding box center [141, 96] width 102 height 42
select select "25"
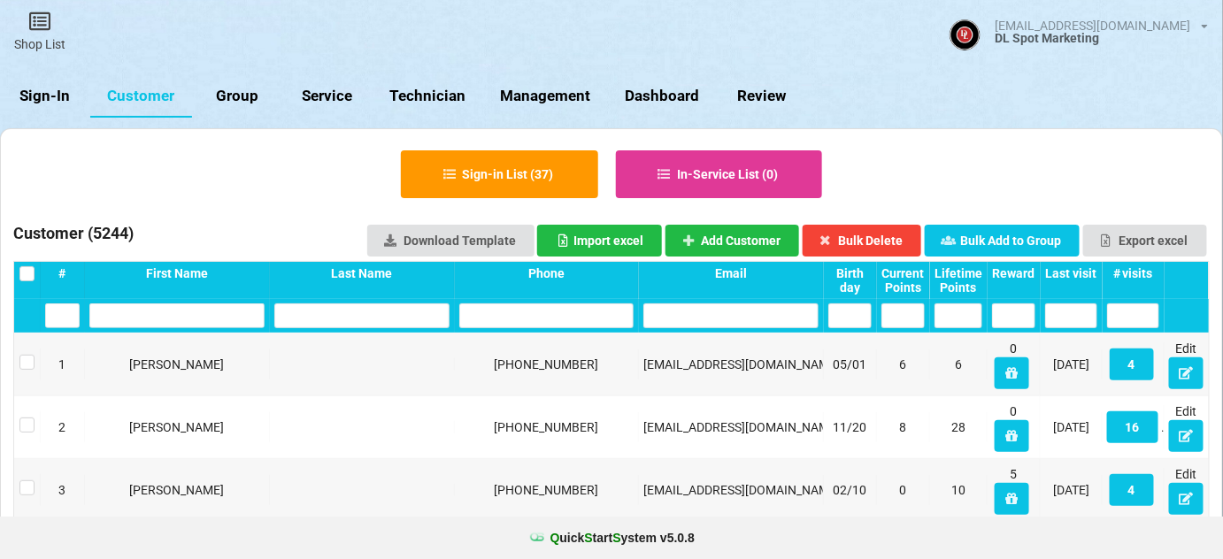
click at [1061, 268] on div "Last visit" at bounding box center [1071, 273] width 52 height 14
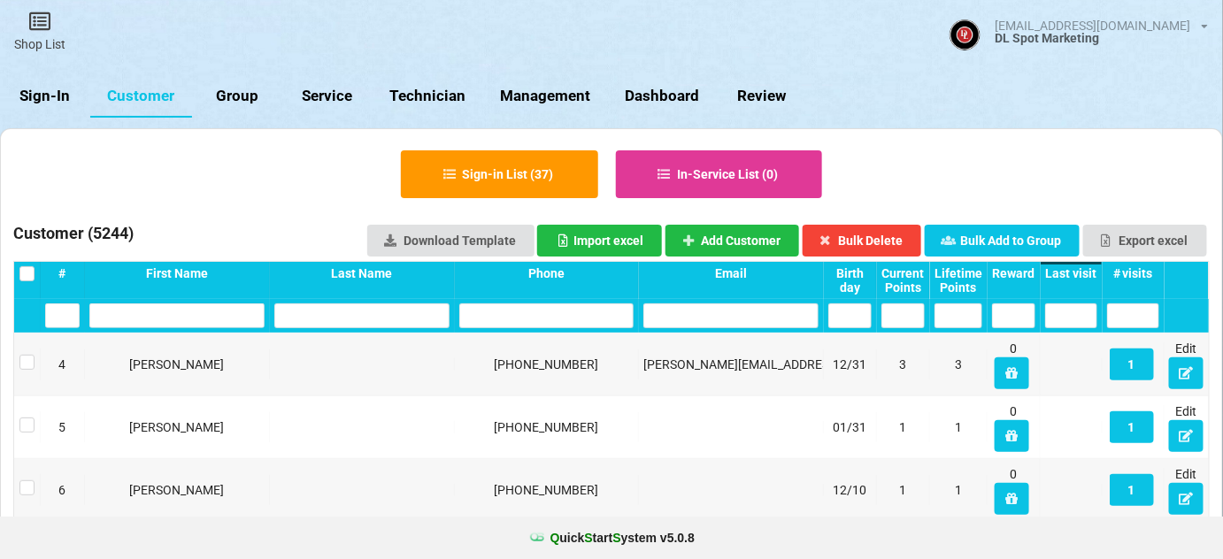
click at [1061, 268] on div "Last visit" at bounding box center [1071, 273] width 52 height 14
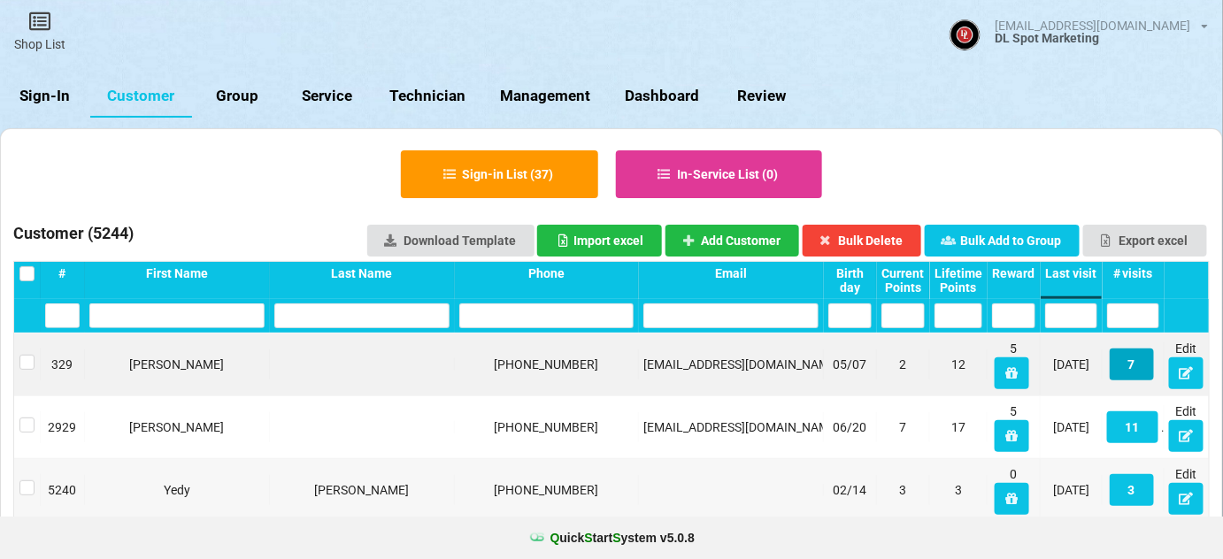
click at [1136, 366] on button "7" at bounding box center [1132, 365] width 44 height 32
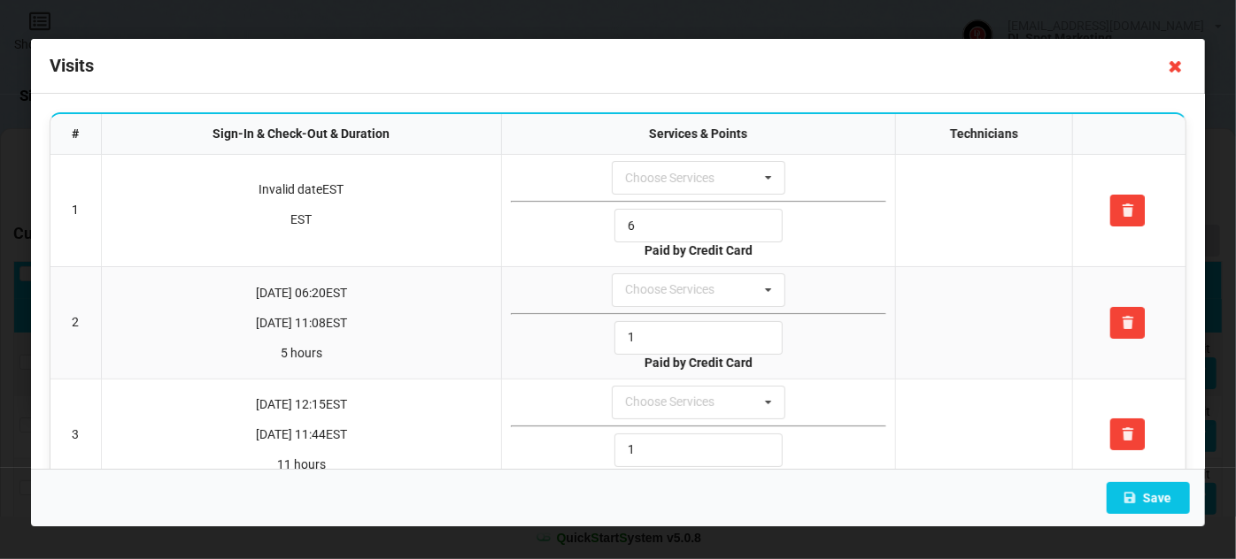
click at [1178, 66] on icon at bounding box center [1175, 66] width 28 height 28
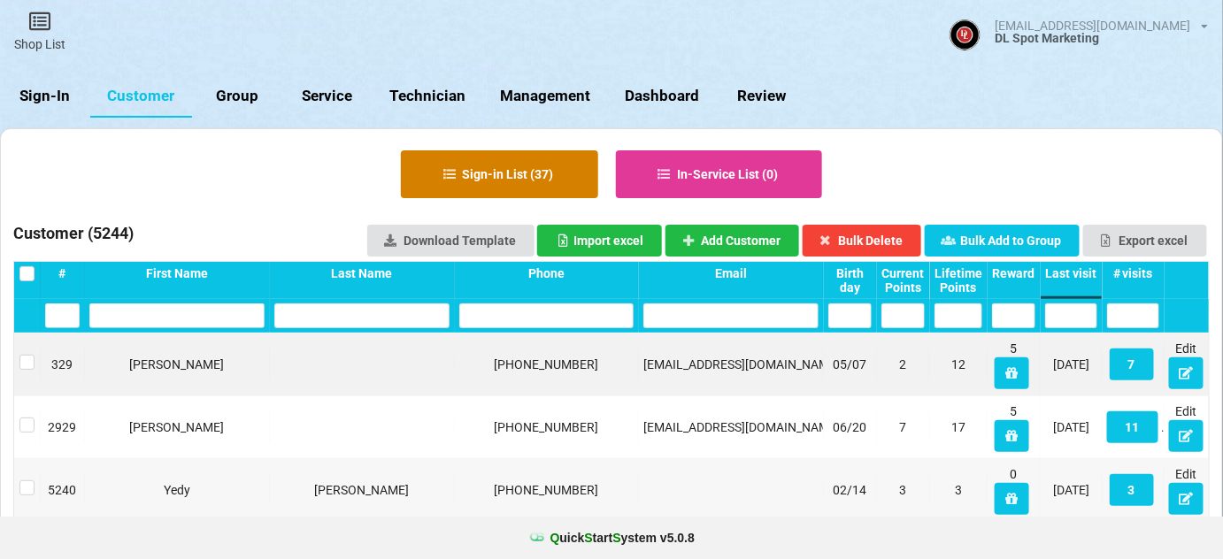
click at [524, 175] on button "Sign-in List ( 37 )" at bounding box center [499, 174] width 197 height 48
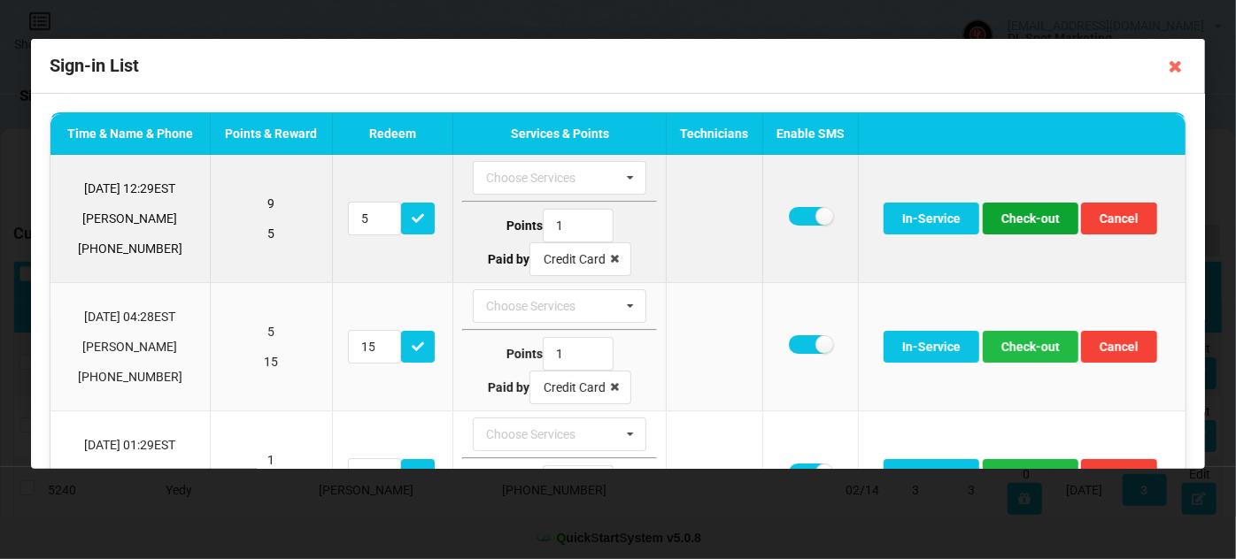
click at [1022, 213] on button "Check-out" at bounding box center [1031, 219] width 96 height 32
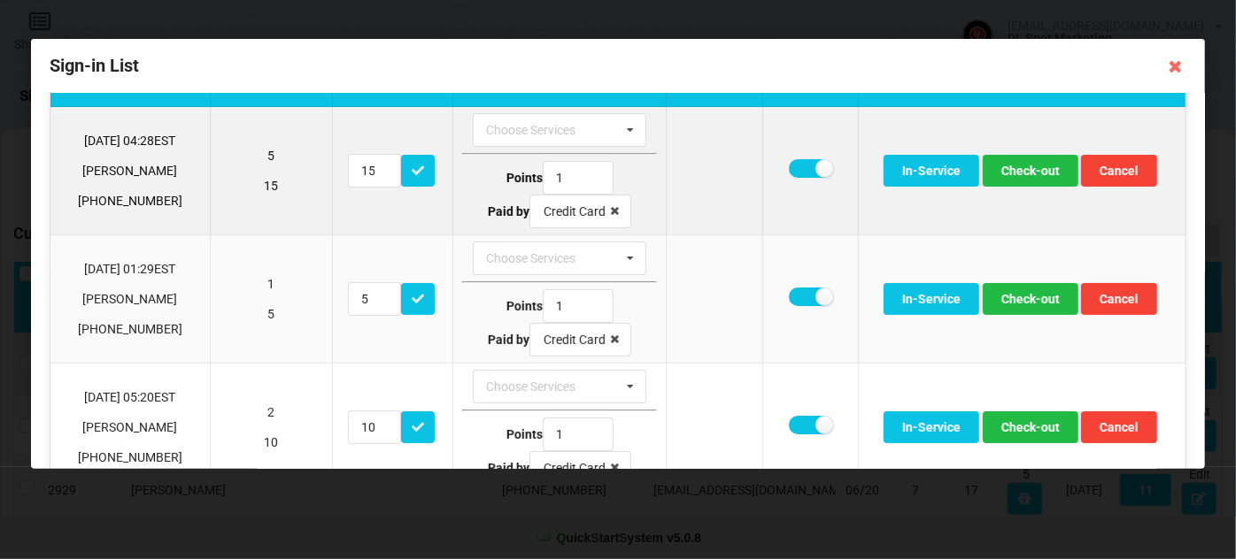
scroll to position [107, 0]
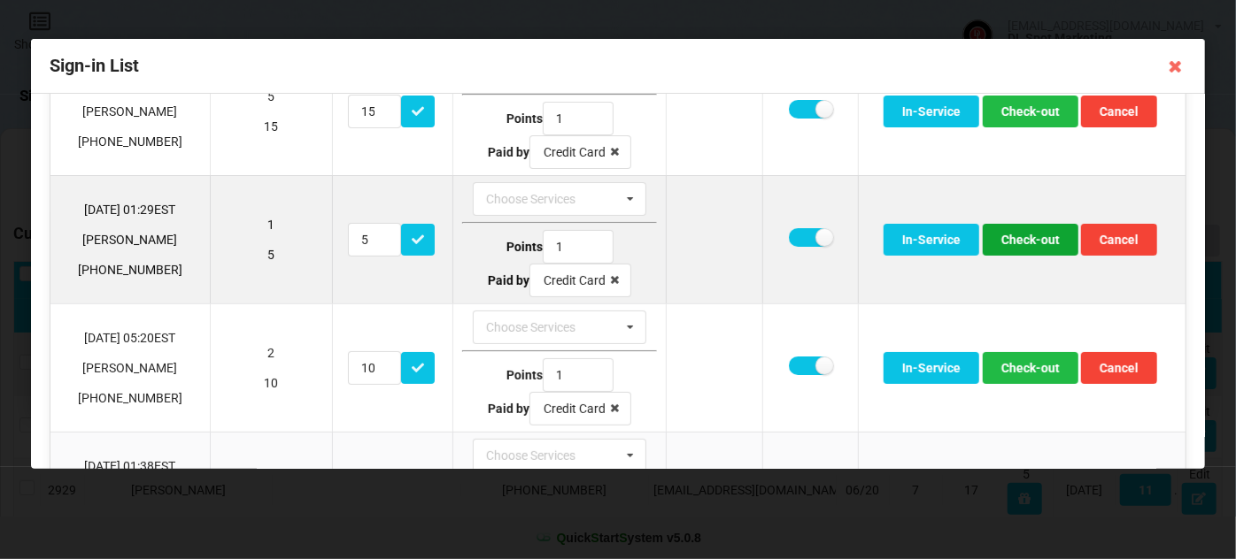
click at [1034, 240] on button "Check-out" at bounding box center [1031, 240] width 96 height 32
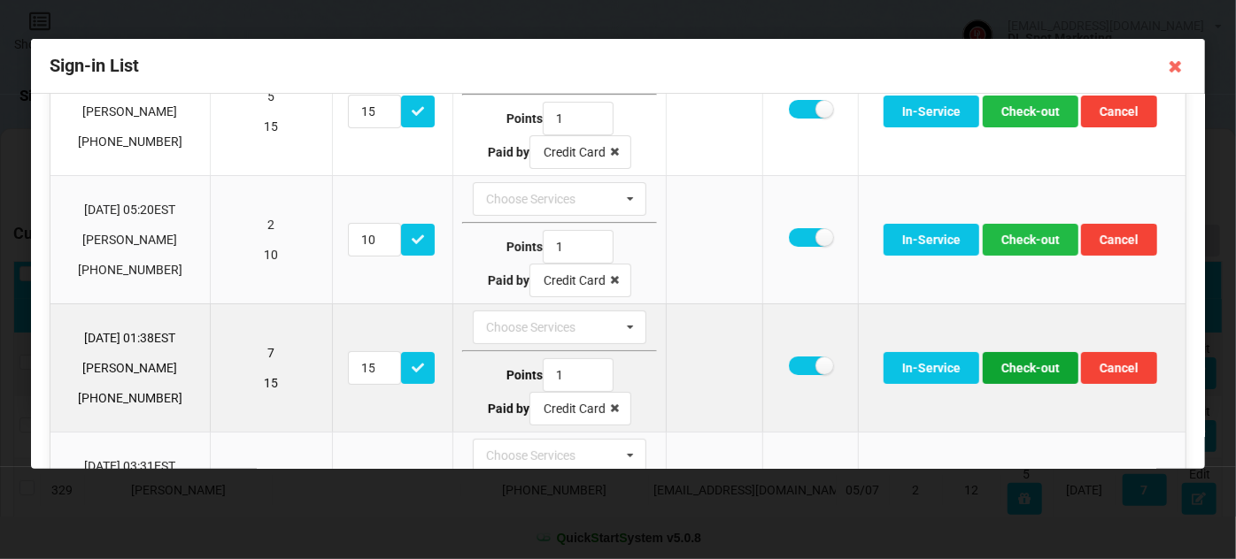
click at [1027, 367] on button "Check-out" at bounding box center [1031, 368] width 96 height 32
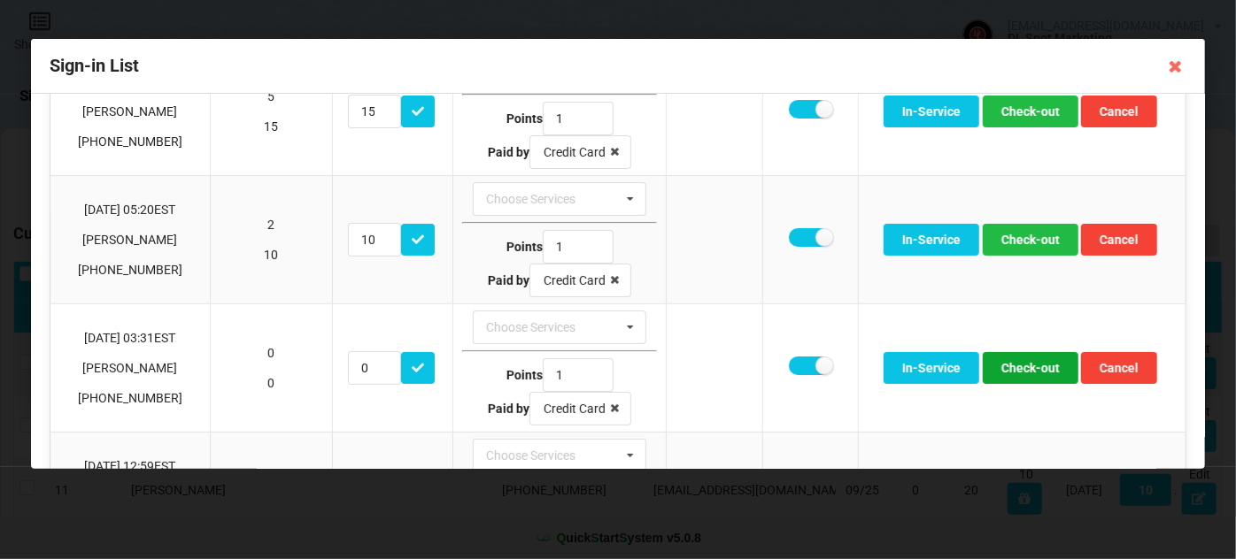
click at [1027, 367] on button "Check-out" at bounding box center [1031, 368] width 96 height 32
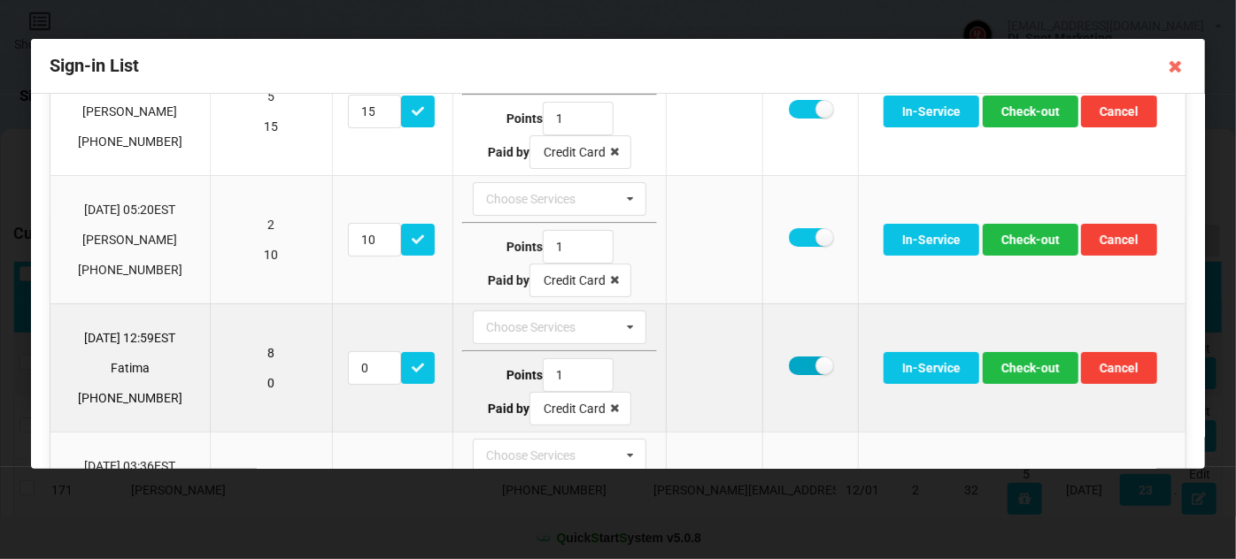
click at [799, 363] on label at bounding box center [810, 366] width 43 height 19
checkbox input "false"
click at [1043, 363] on button "Check-out" at bounding box center [1031, 368] width 96 height 32
click at [802, 363] on label at bounding box center [810, 366] width 43 height 19
checkbox input "false"
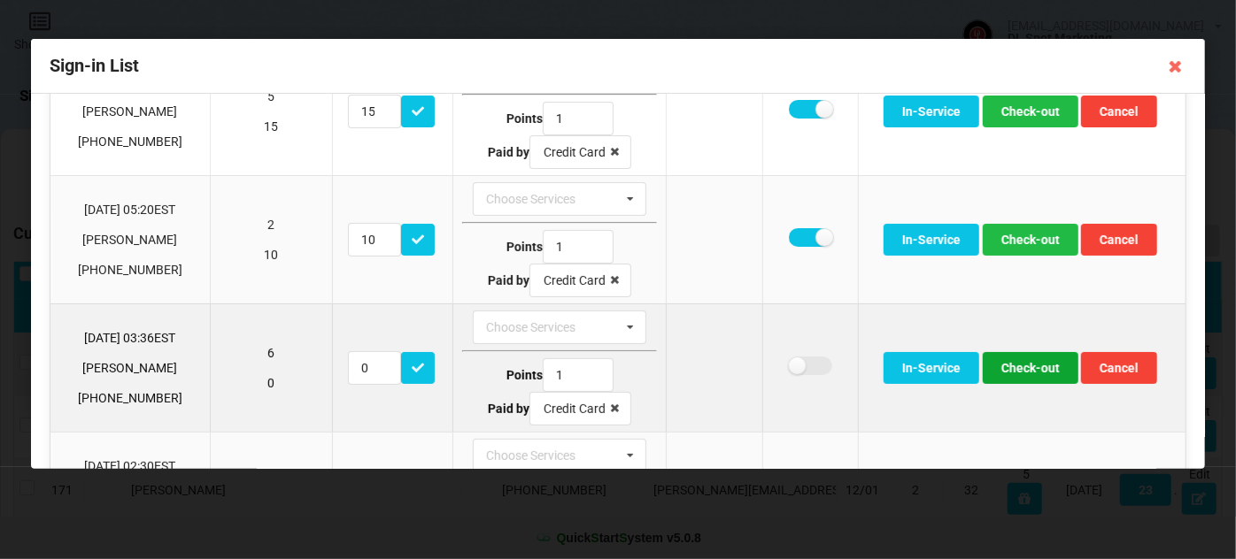
click at [1027, 366] on button "Check-out" at bounding box center [1031, 368] width 96 height 32
click at [825, 318] on td at bounding box center [809, 368] width 96 height 128
click at [800, 365] on label at bounding box center [810, 366] width 43 height 19
checkbox input "false"
click at [1019, 363] on button "Check-out" at bounding box center [1031, 368] width 96 height 32
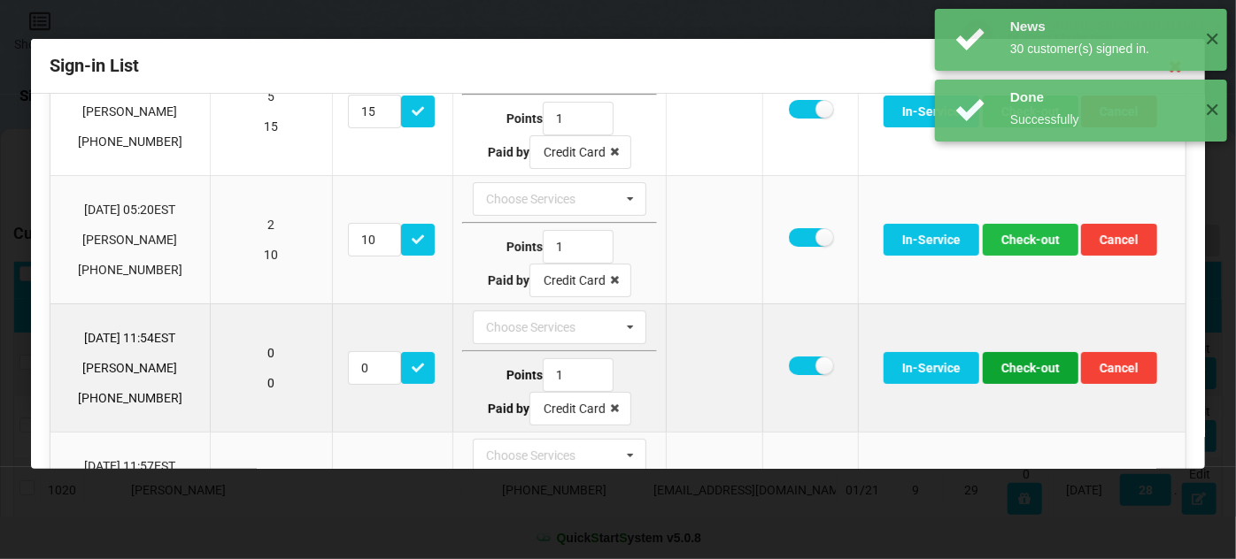
click at [1017, 364] on button "Check-out" at bounding box center [1031, 368] width 96 height 32
click at [800, 365] on label at bounding box center [810, 366] width 43 height 19
checkbox input "false"
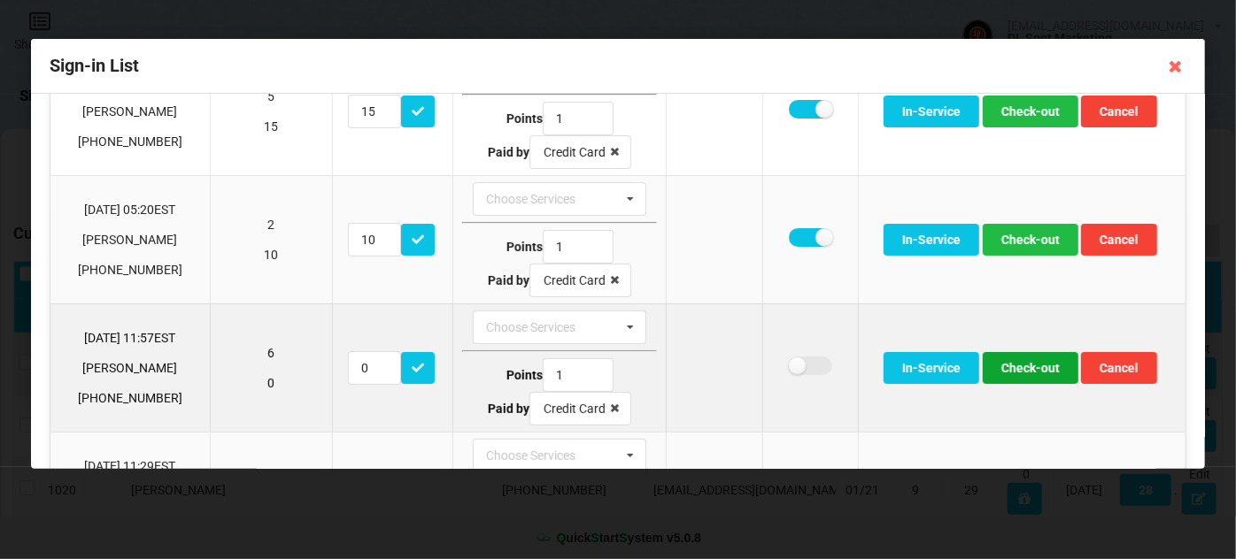
click at [1034, 367] on button "Check-out" at bounding box center [1031, 368] width 96 height 32
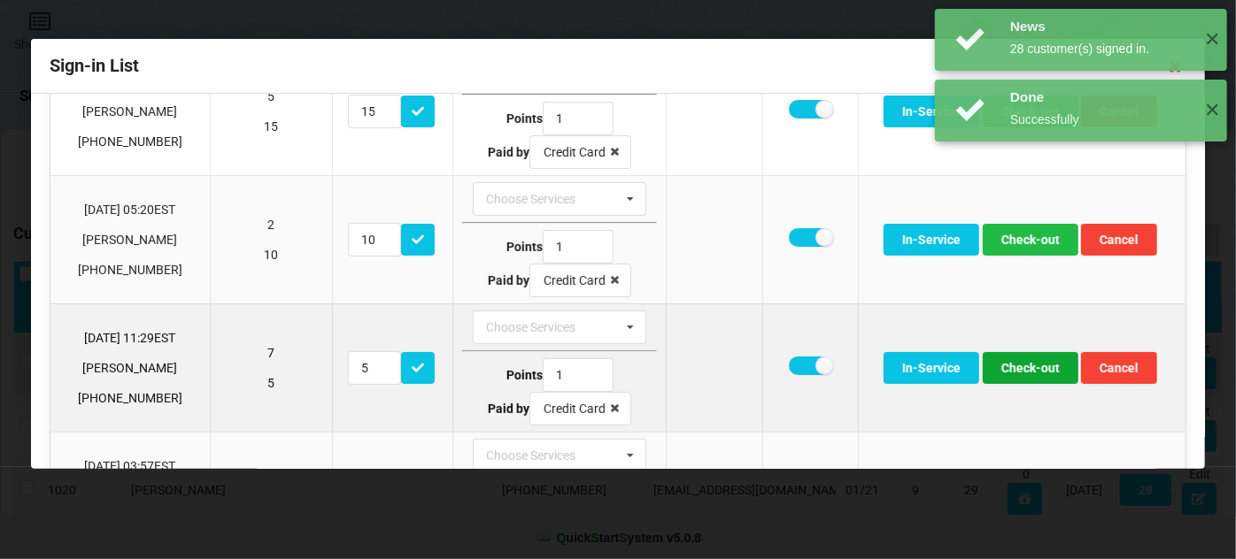
click at [1021, 367] on button "Check-out" at bounding box center [1031, 368] width 96 height 32
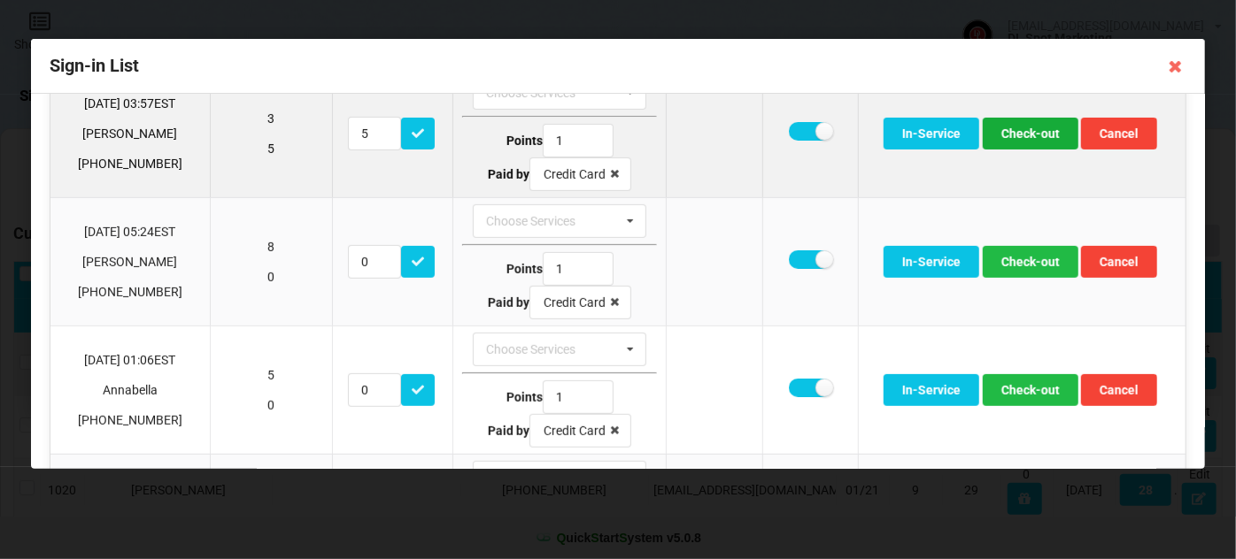
scroll to position [429, 0]
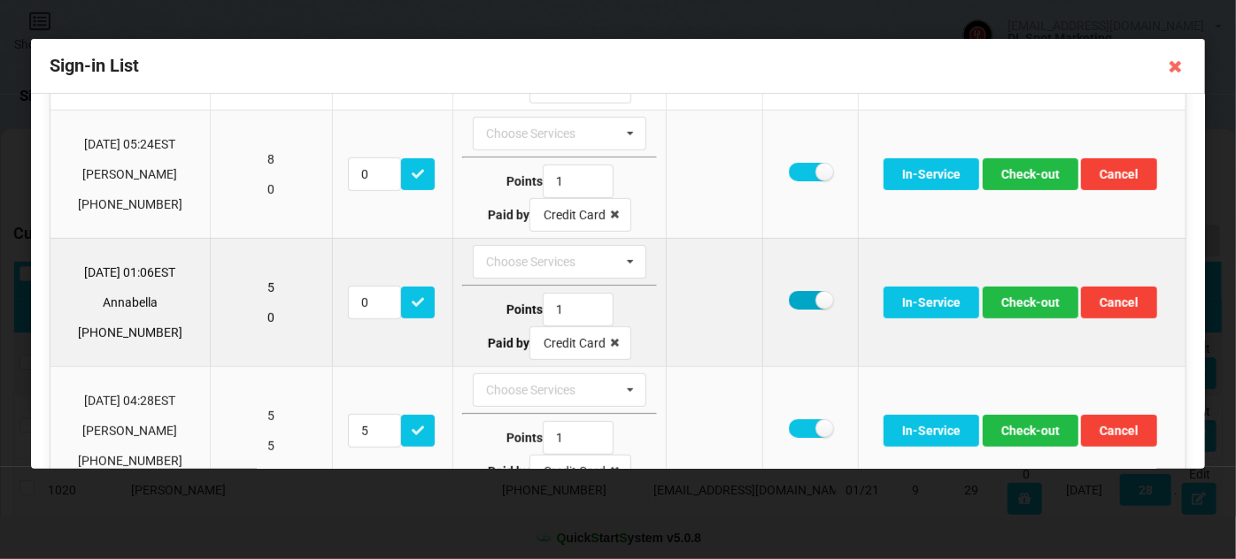
click at [800, 295] on label at bounding box center [810, 300] width 43 height 19
checkbox input "false"
click at [1022, 299] on button "Check-out" at bounding box center [1031, 303] width 96 height 32
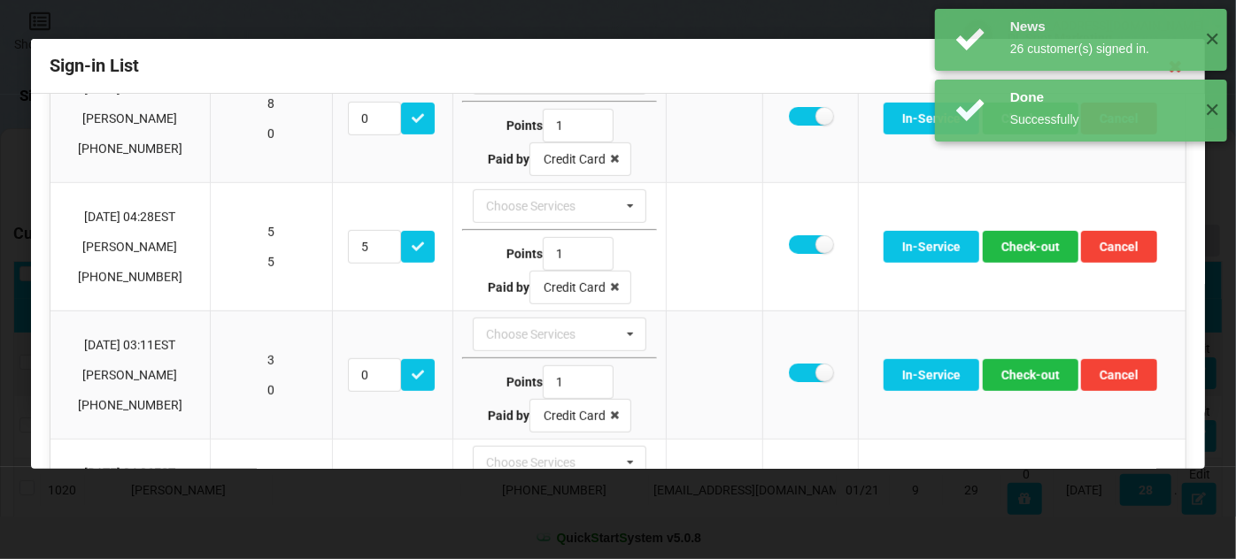
scroll to position [536, 0]
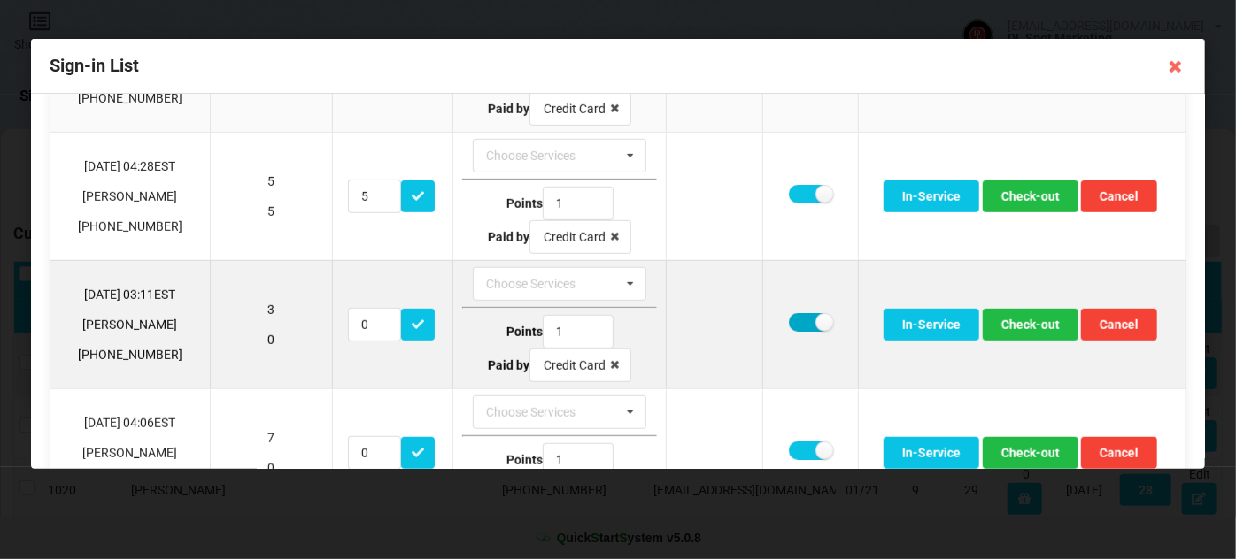
click at [798, 313] on label at bounding box center [810, 322] width 43 height 19
checkbox input "false"
click at [1014, 318] on button "Check-out" at bounding box center [1031, 325] width 96 height 32
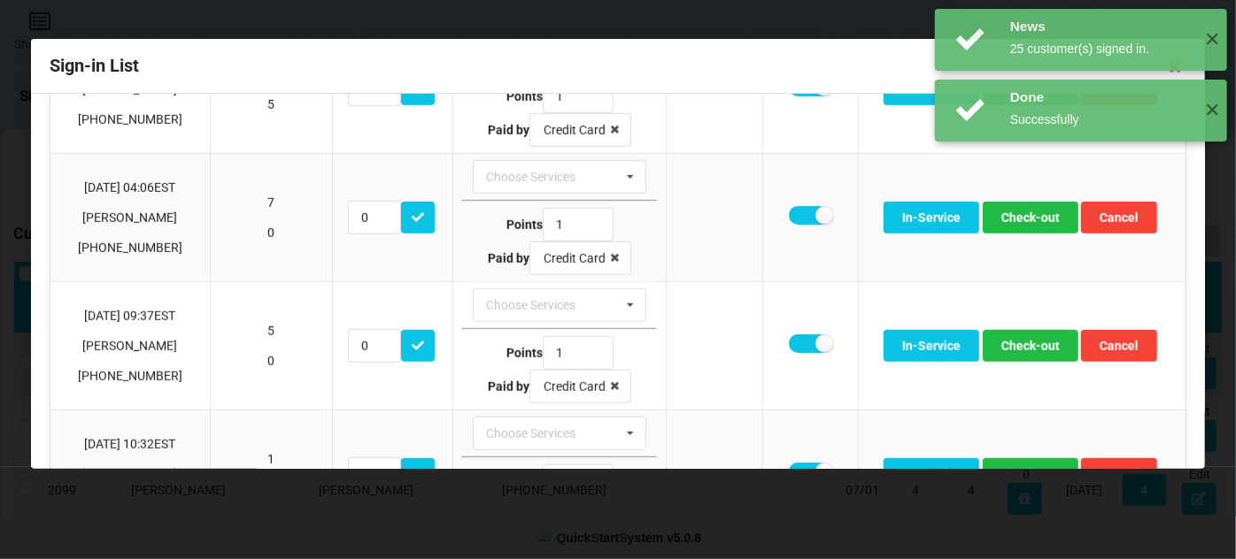
scroll to position [644, 0]
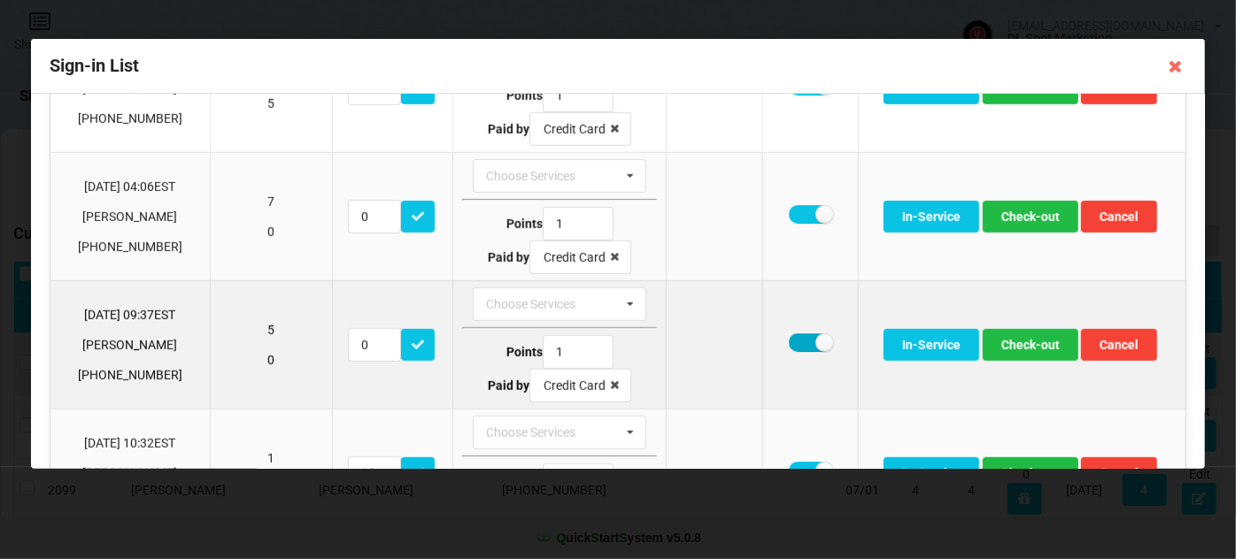
click at [794, 335] on label at bounding box center [810, 343] width 43 height 19
checkbox input "false"
click at [1022, 336] on button "Check-out" at bounding box center [1031, 345] width 96 height 32
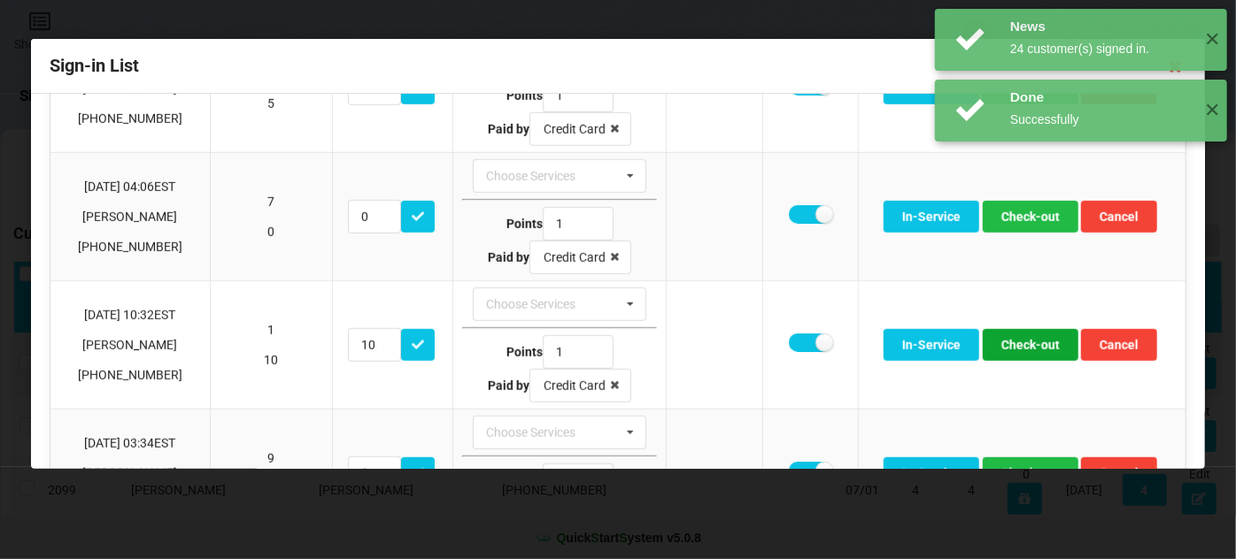
click at [1022, 336] on button "Check-out" at bounding box center [1031, 345] width 96 height 32
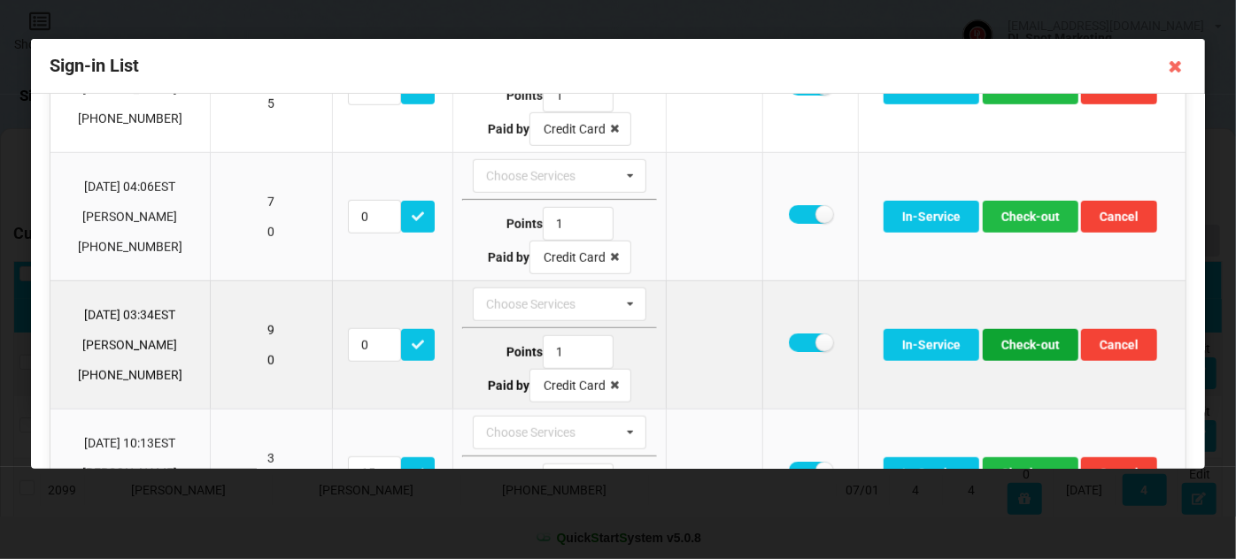
click at [1014, 339] on button "Check-out" at bounding box center [1031, 345] width 96 height 32
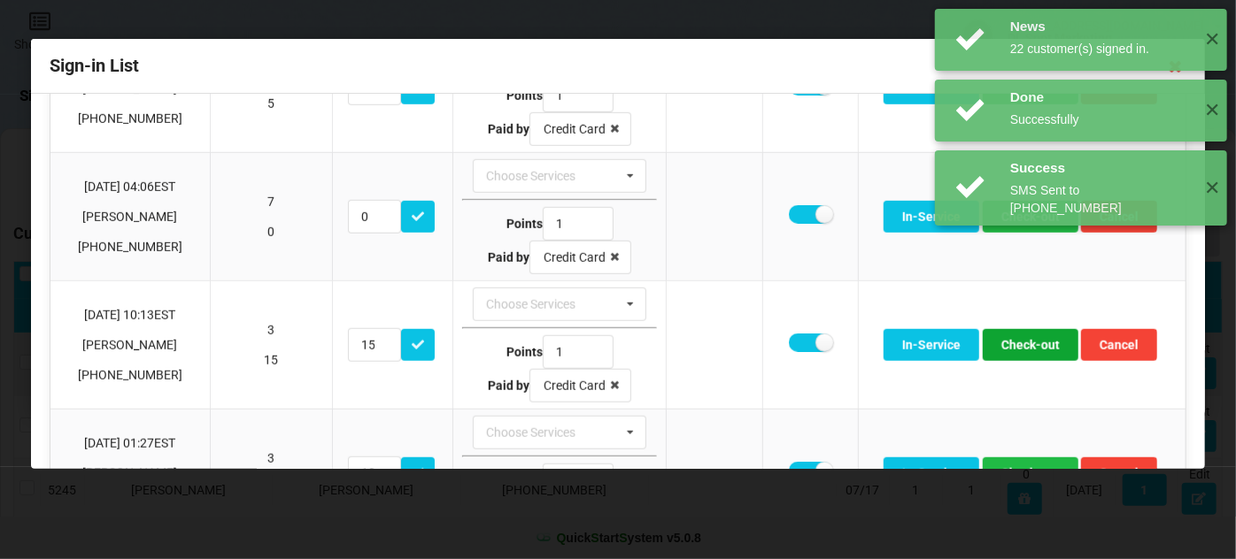
click at [1014, 339] on button "Check-out" at bounding box center [1031, 345] width 96 height 32
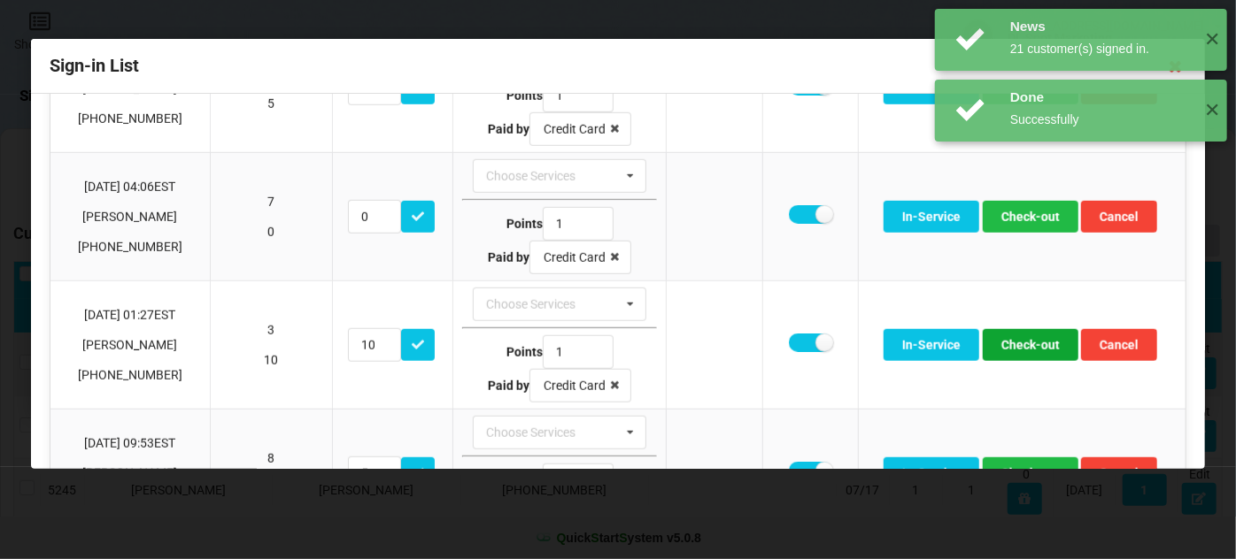
click at [1014, 339] on button "Check-out" at bounding box center [1031, 345] width 96 height 32
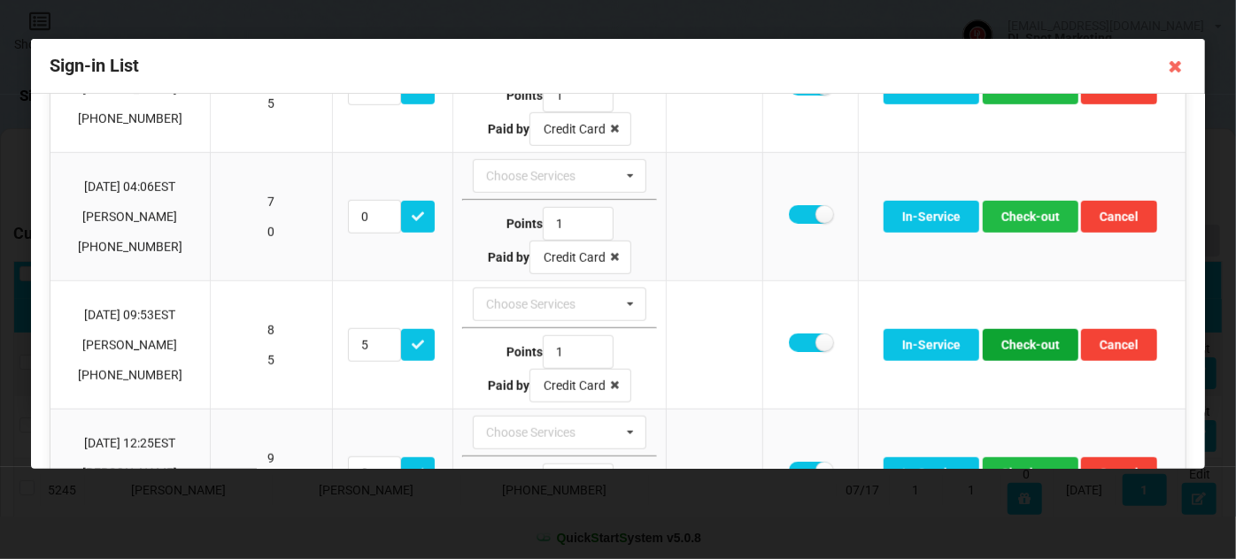
click at [1014, 339] on button "Check-out" at bounding box center [1031, 345] width 96 height 32
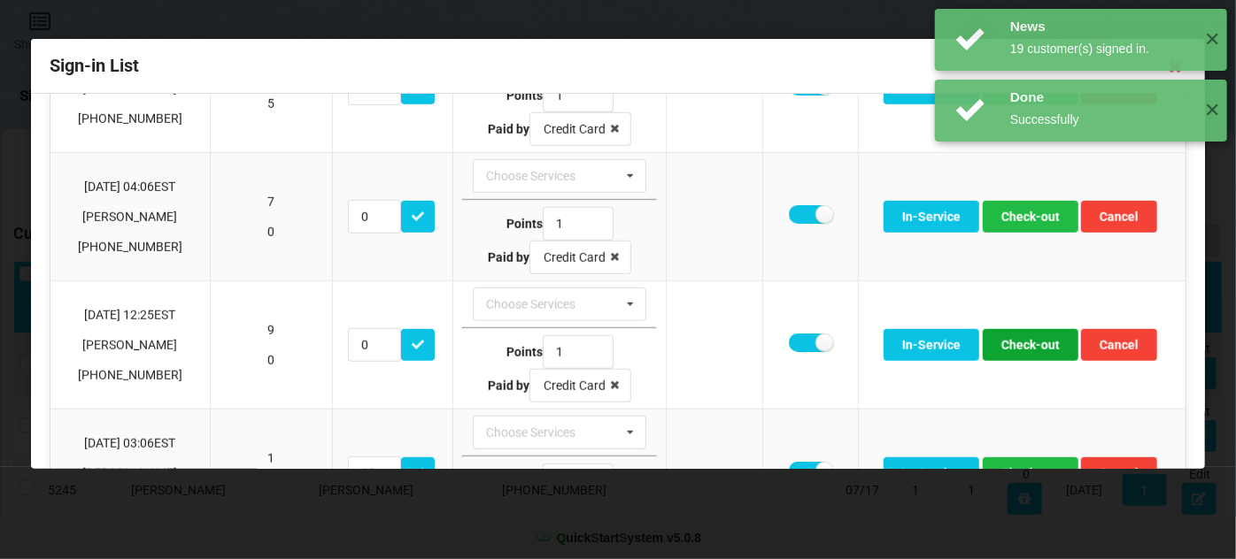
click at [1014, 339] on button "Check-out" at bounding box center [1031, 345] width 96 height 32
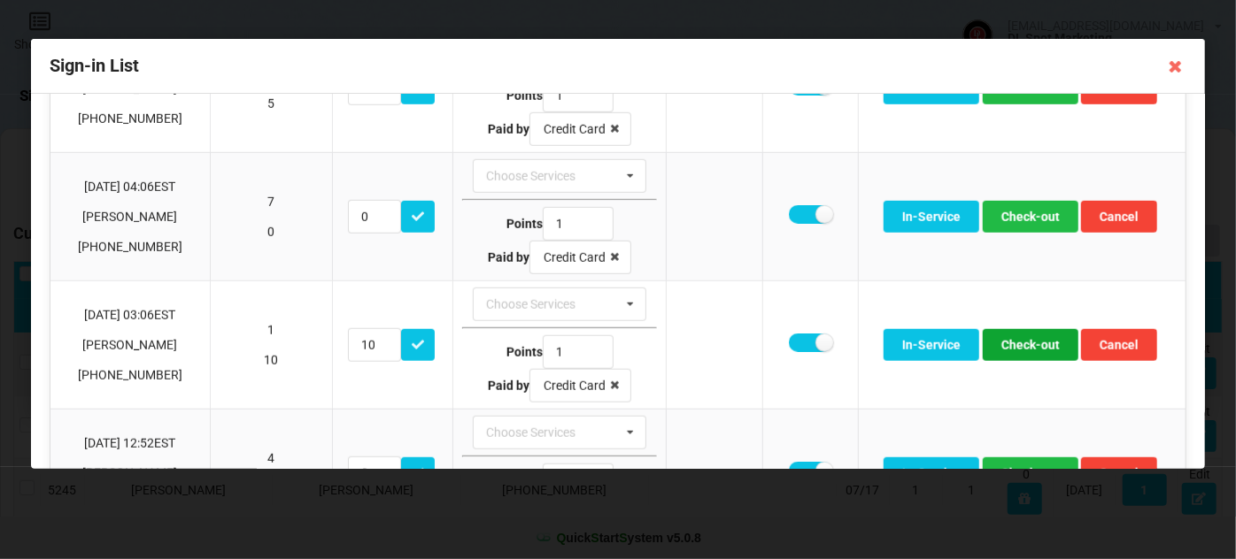
click at [1014, 339] on button "Check-out" at bounding box center [1031, 345] width 96 height 32
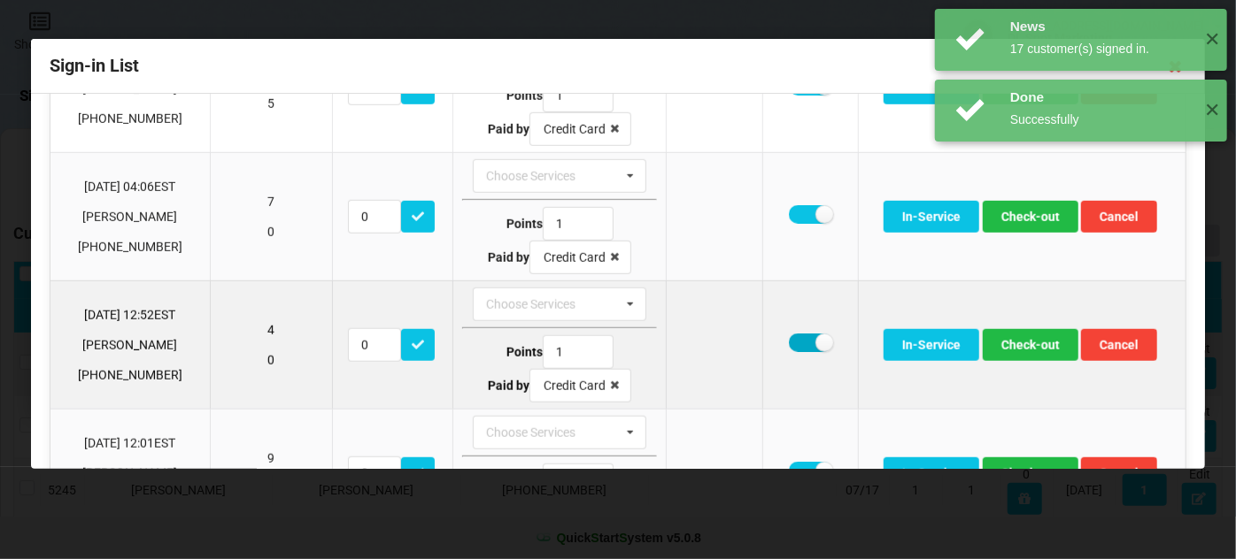
click at [798, 335] on label at bounding box center [810, 343] width 43 height 19
checkbox input "false"
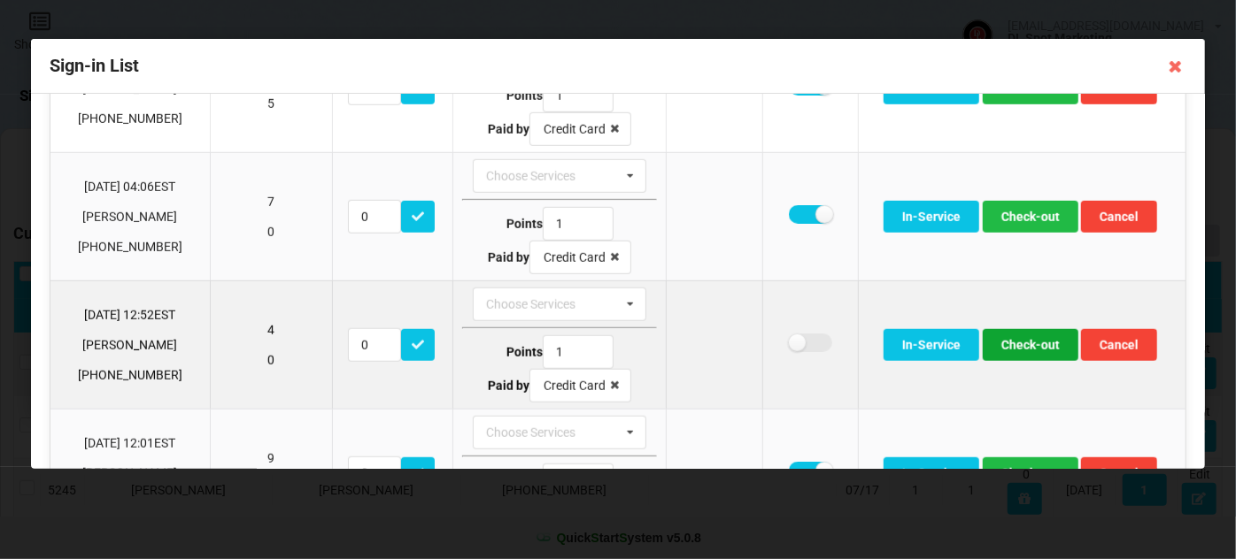
click at [1018, 338] on button "Check-out" at bounding box center [1031, 345] width 96 height 32
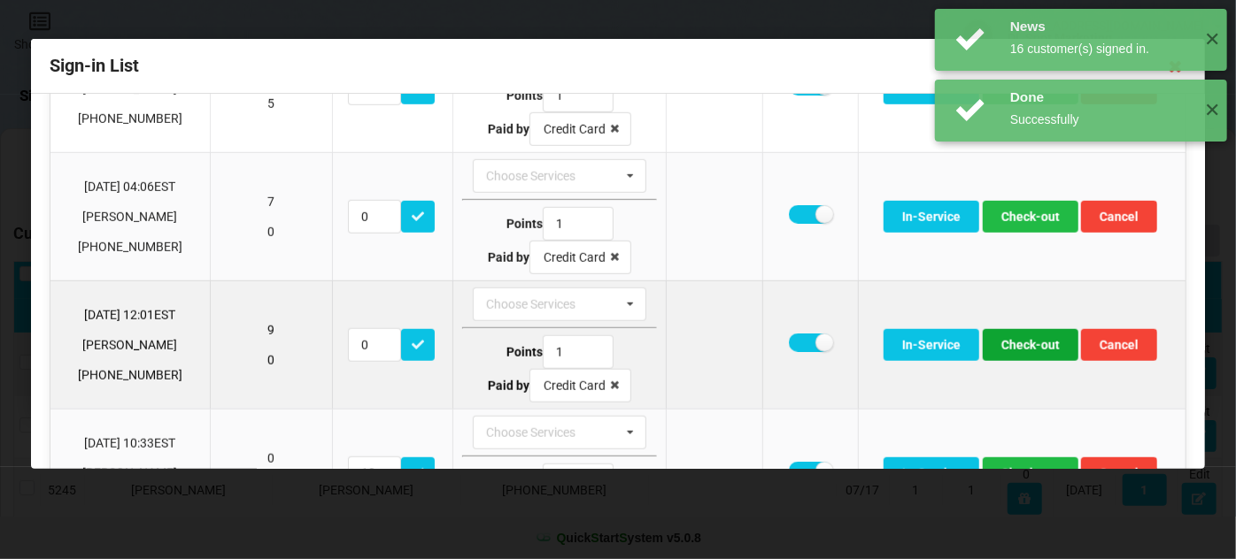
click at [1031, 338] on button "Check-out" at bounding box center [1031, 345] width 96 height 32
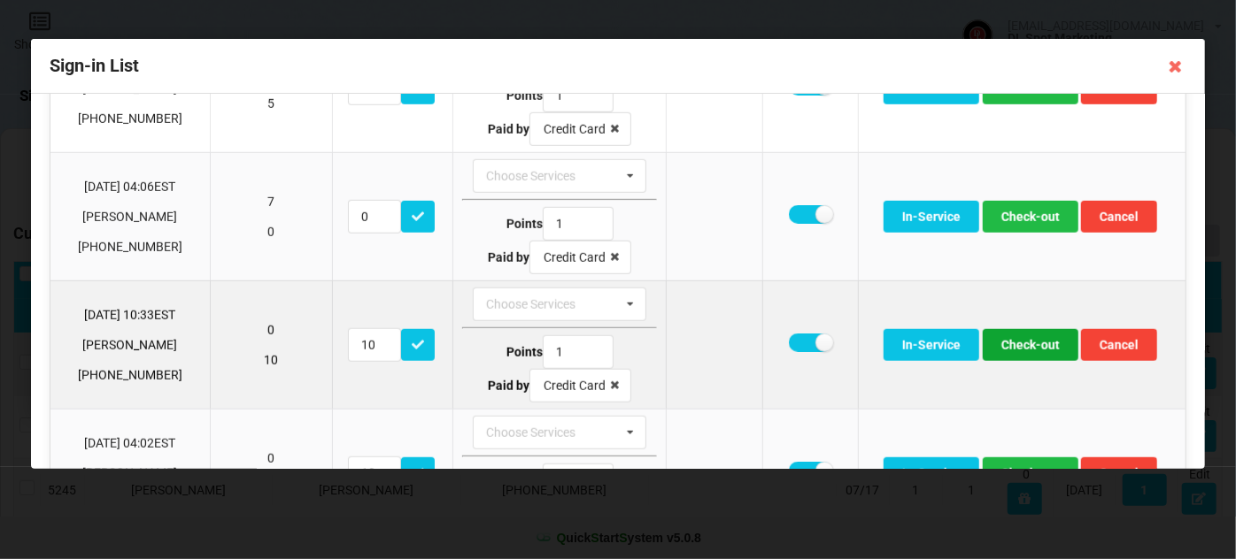
click at [1025, 335] on button "Check-out" at bounding box center [1031, 345] width 96 height 32
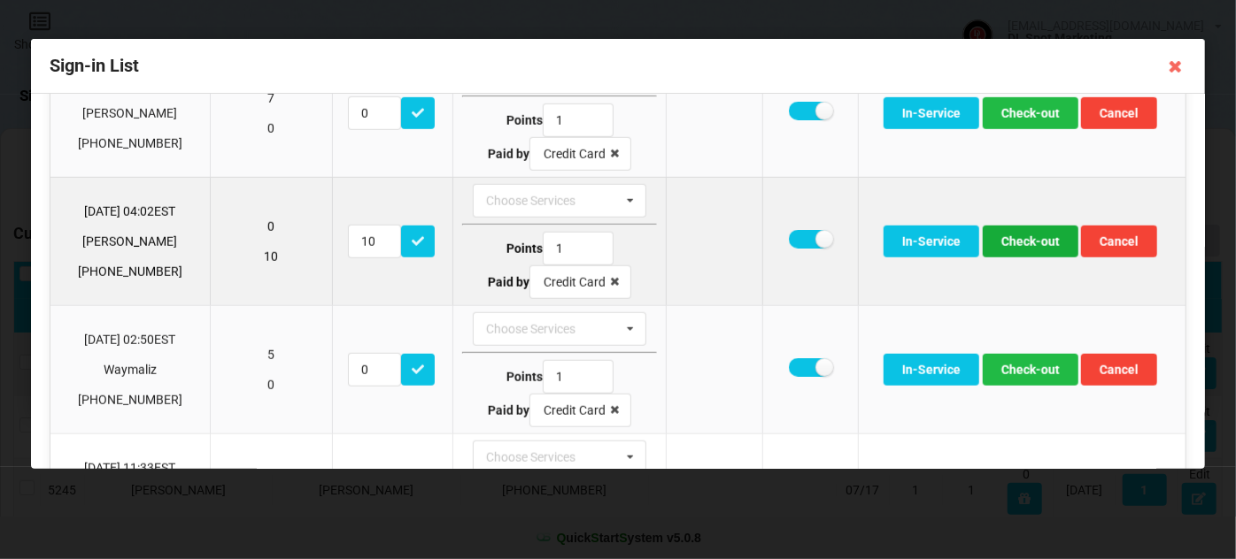
scroll to position [751, 0]
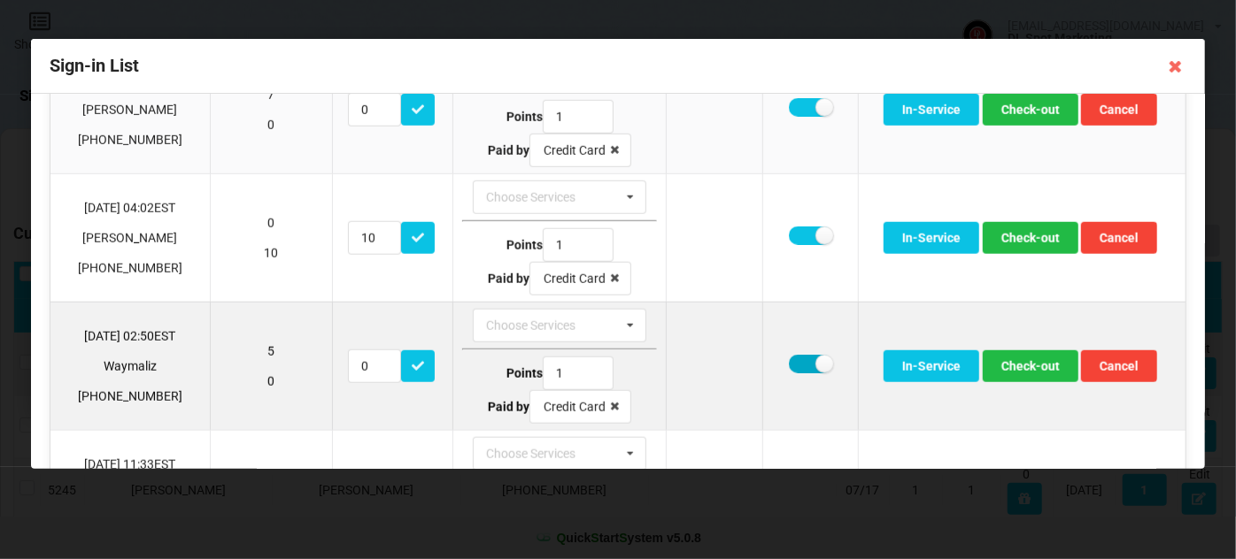
click at [798, 355] on label at bounding box center [810, 364] width 43 height 19
checkbox input "false"
click at [1032, 363] on button "Check-out" at bounding box center [1031, 367] width 96 height 32
click at [1044, 354] on button "Check-out" at bounding box center [1031, 367] width 96 height 32
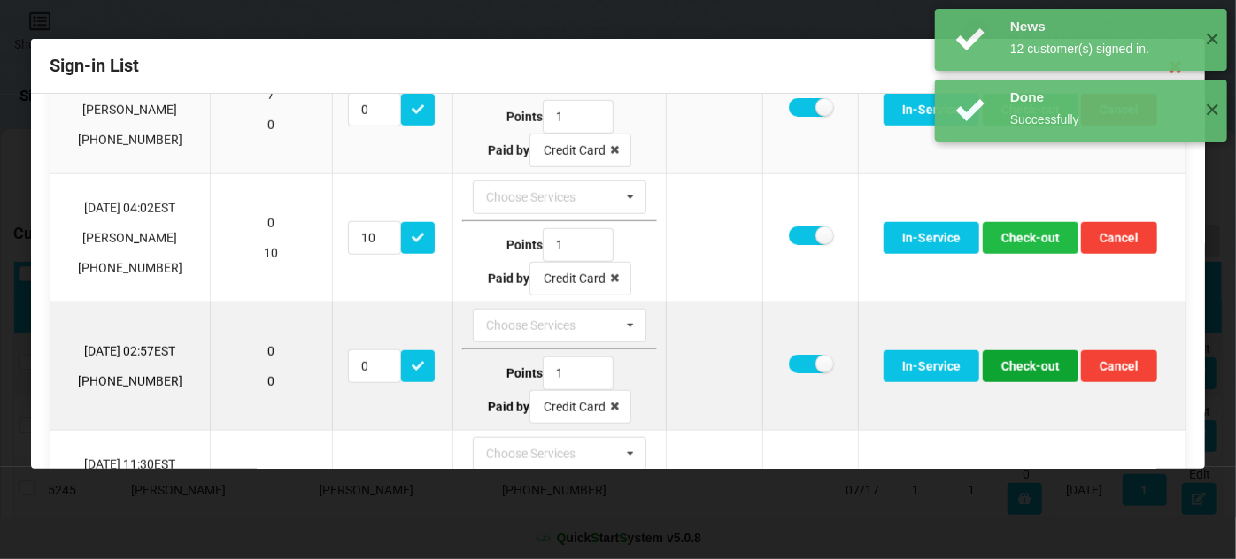
click at [1022, 357] on button "Check-out" at bounding box center [1031, 367] width 96 height 32
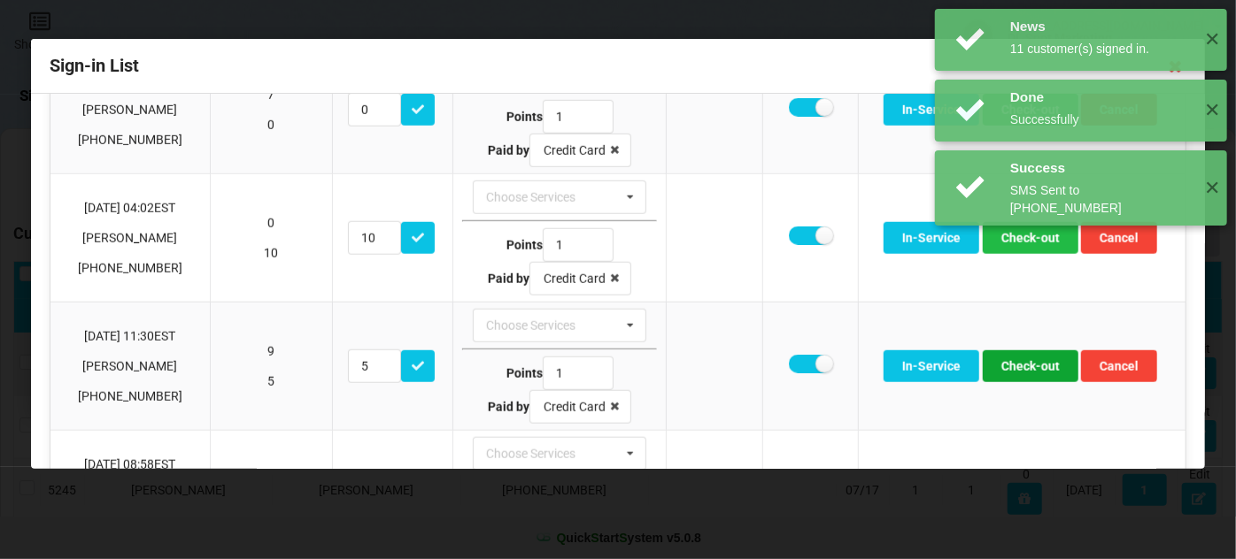
click at [1022, 357] on button "Check-out" at bounding box center [1031, 367] width 96 height 32
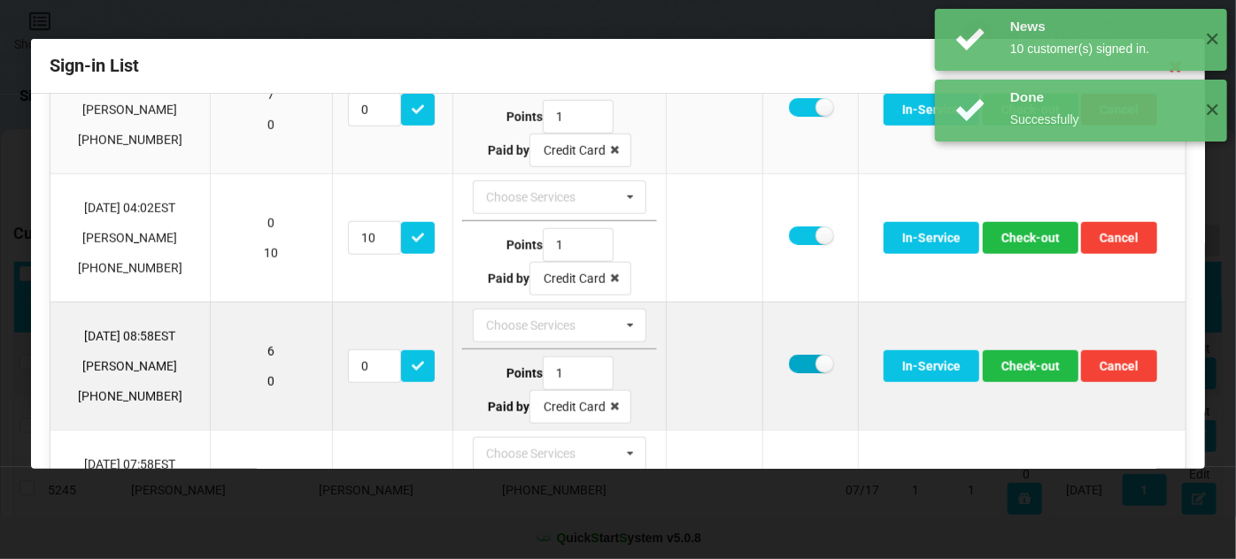
click at [796, 355] on label at bounding box center [810, 364] width 43 height 19
checkbox input "false"
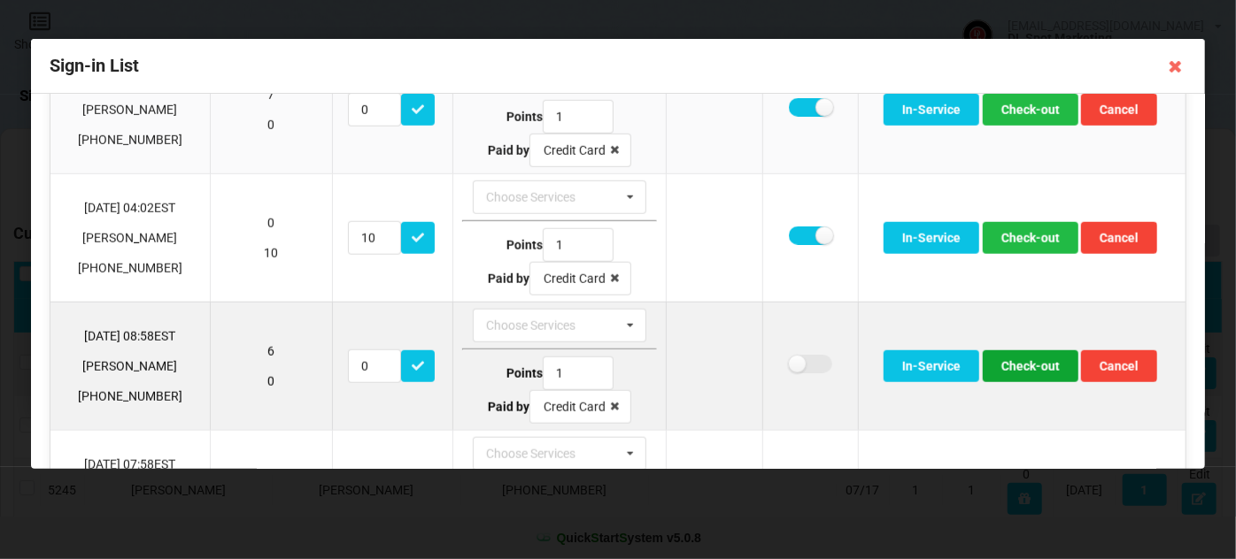
click at [1028, 358] on button "Check-out" at bounding box center [1031, 367] width 96 height 32
click at [1038, 357] on button "Check-out" at bounding box center [1031, 367] width 96 height 32
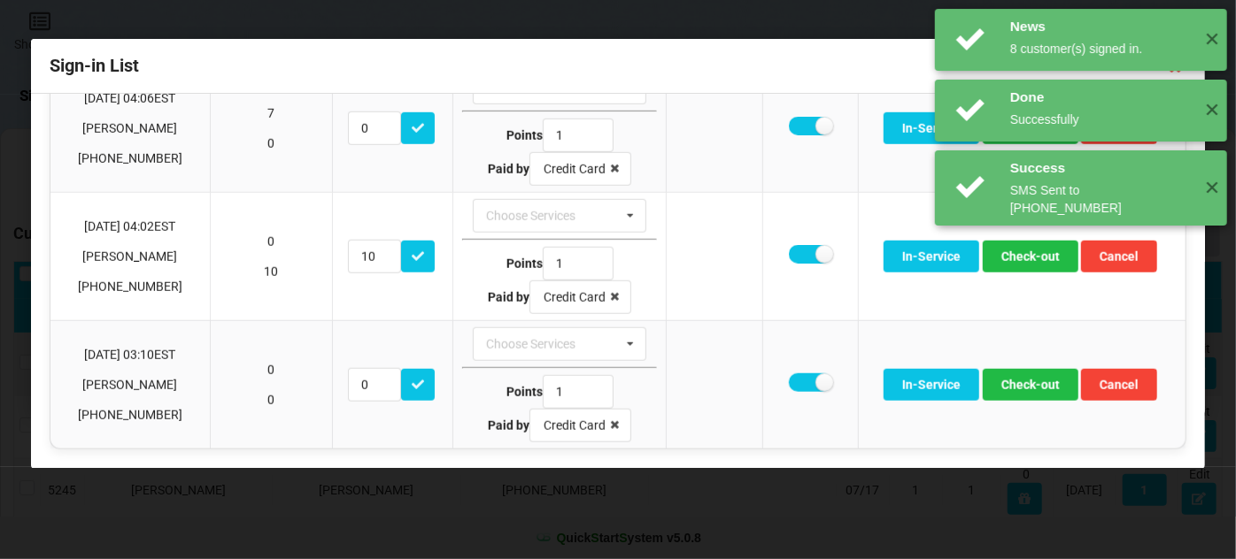
scroll to position [721, 0]
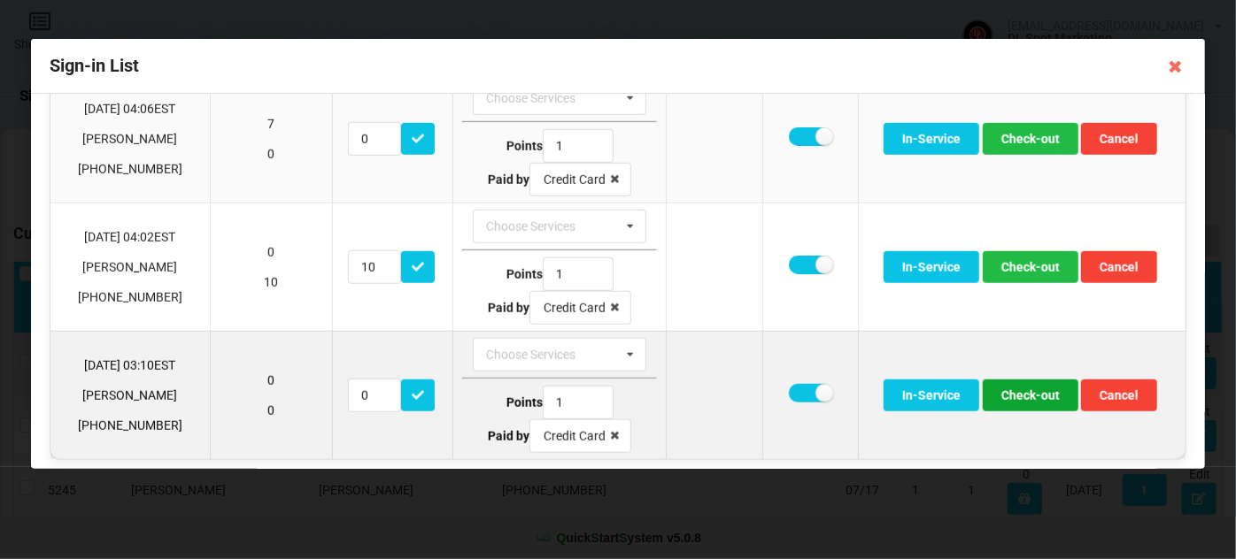
click at [1029, 391] on button "Check-out" at bounding box center [1031, 396] width 96 height 32
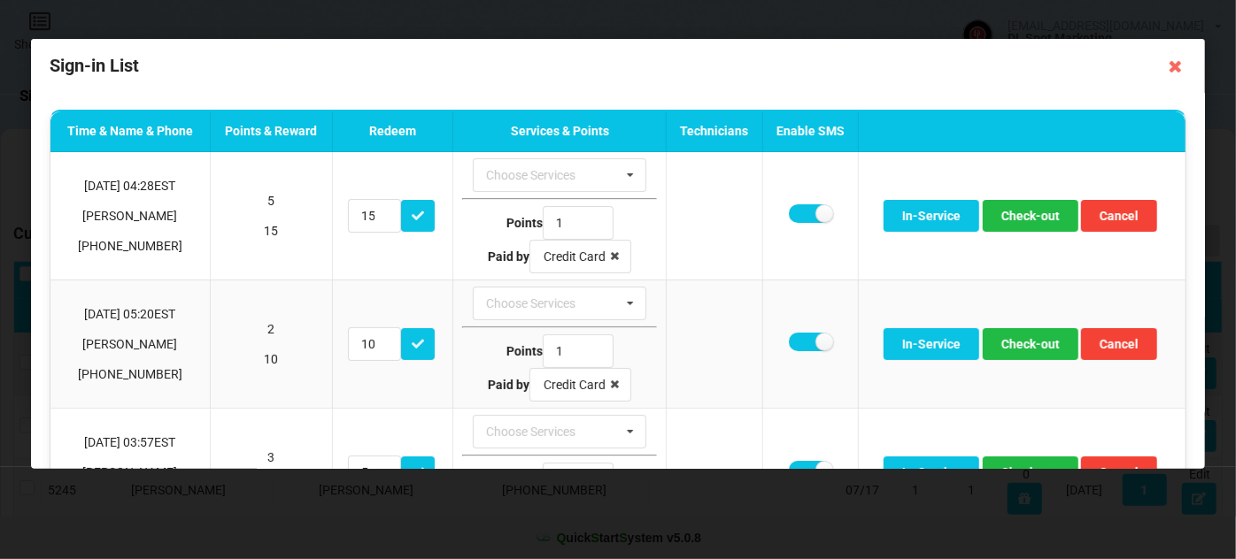
scroll to position [0, 0]
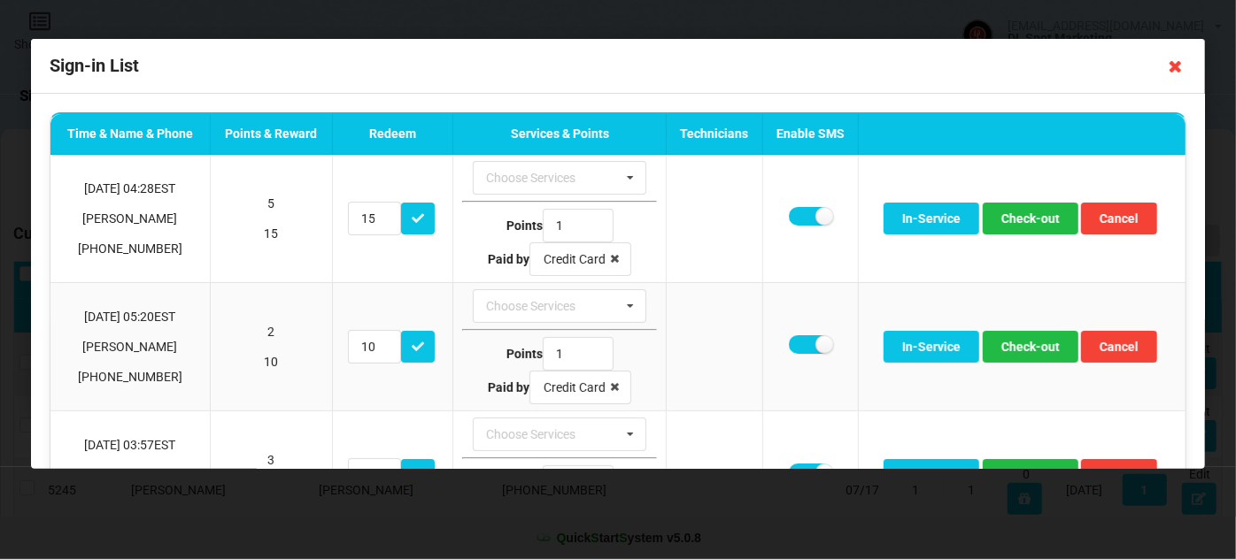
click at [1177, 67] on icon at bounding box center [1175, 66] width 28 height 28
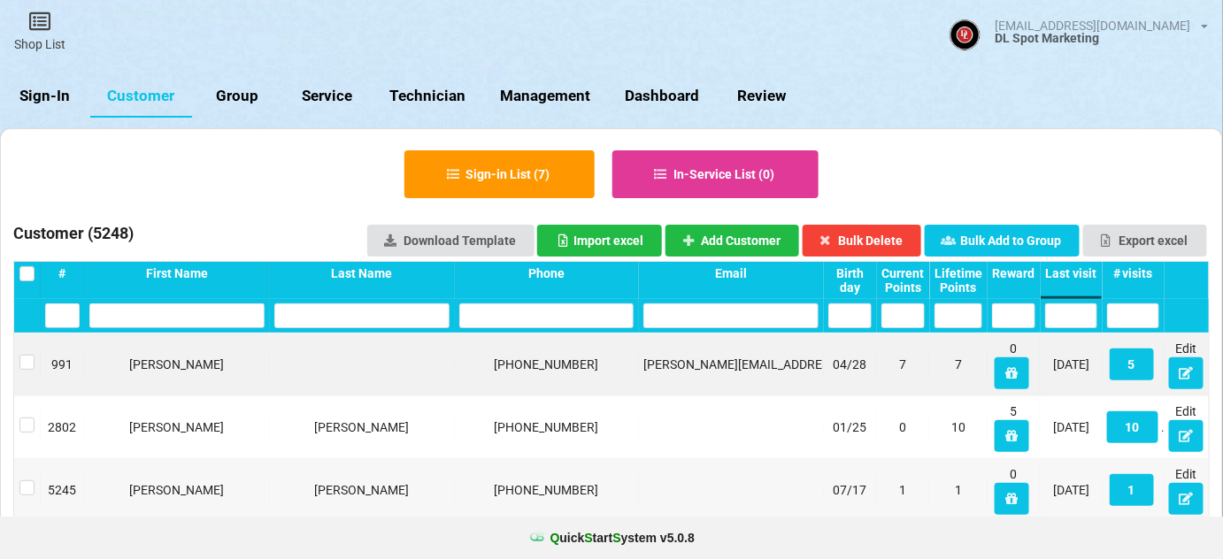
click at [44, 96] on link "Sign-In" at bounding box center [45, 96] width 90 height 42
